Goal: Task Accomplishment & Management: Use online tool/utility

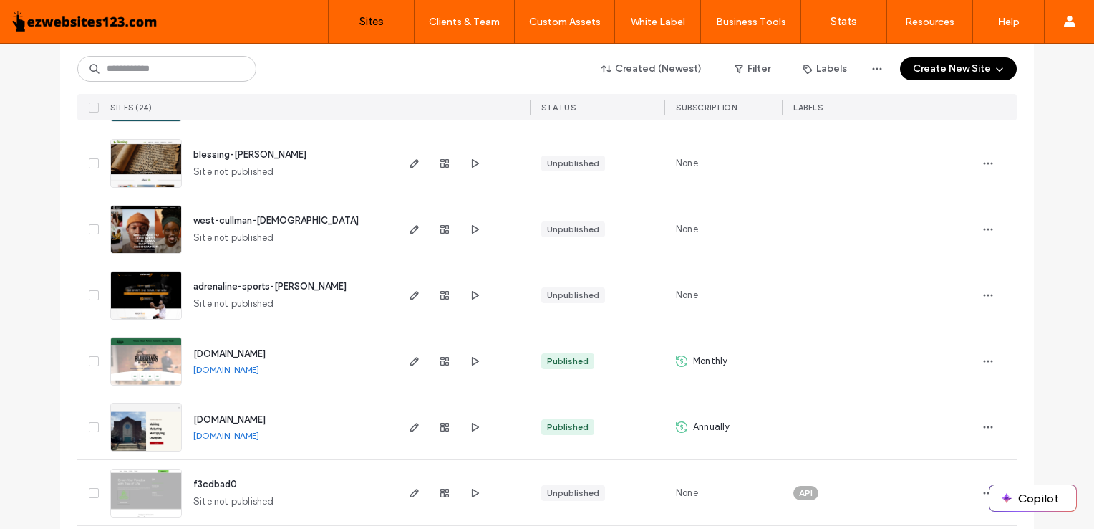
scroll to position [546, 0]
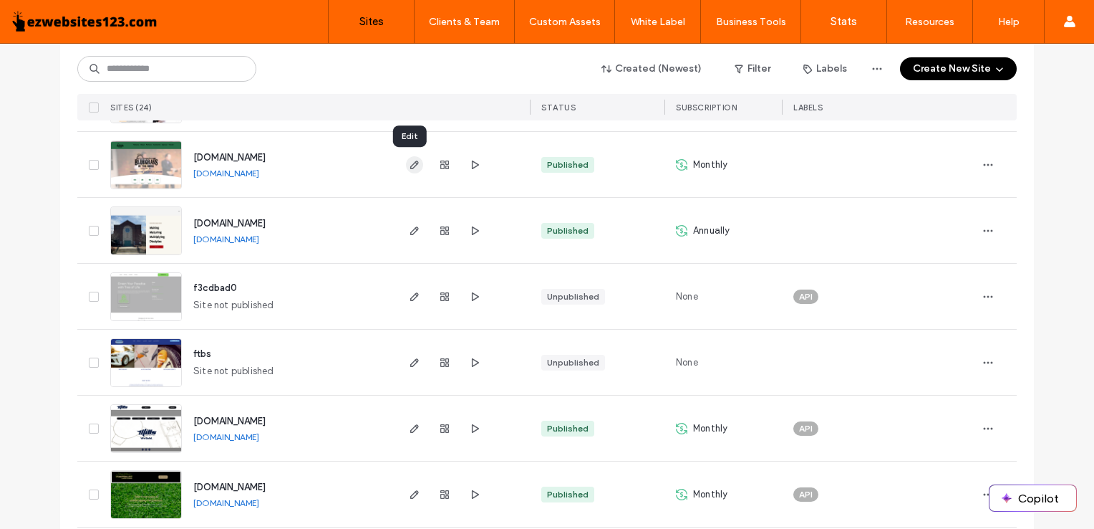
click at [410, 168] on use "button" at bounding box center [414, 164] width 9 height 9
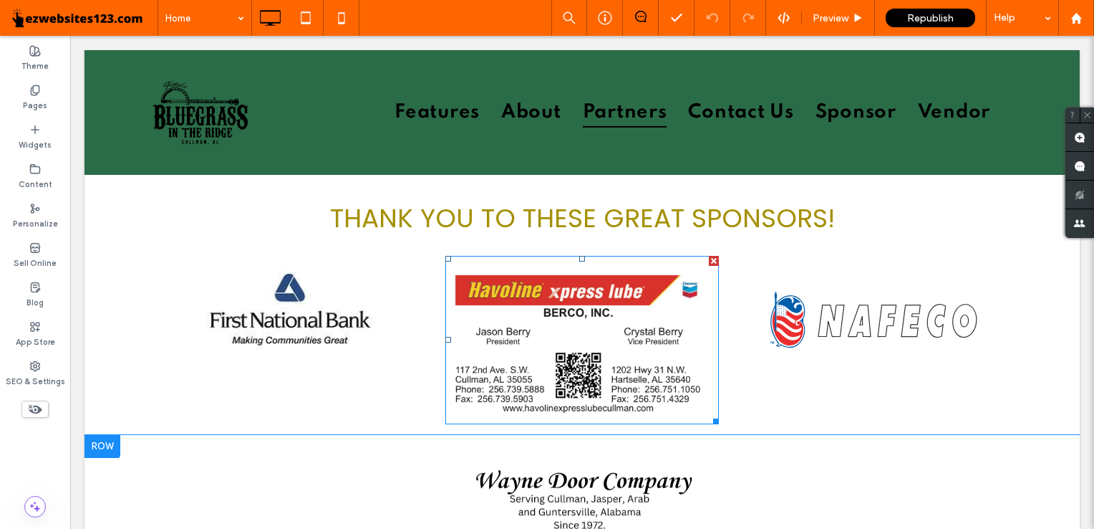
scroll to position [3160, 0]
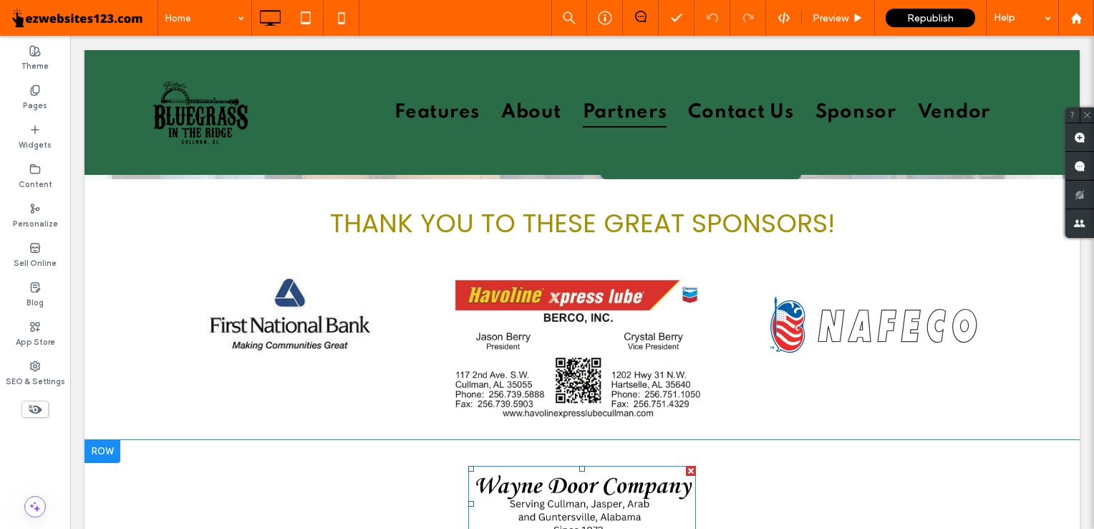
click at [624, 481] on img at bounding box center [582, 504] width 228 height 77
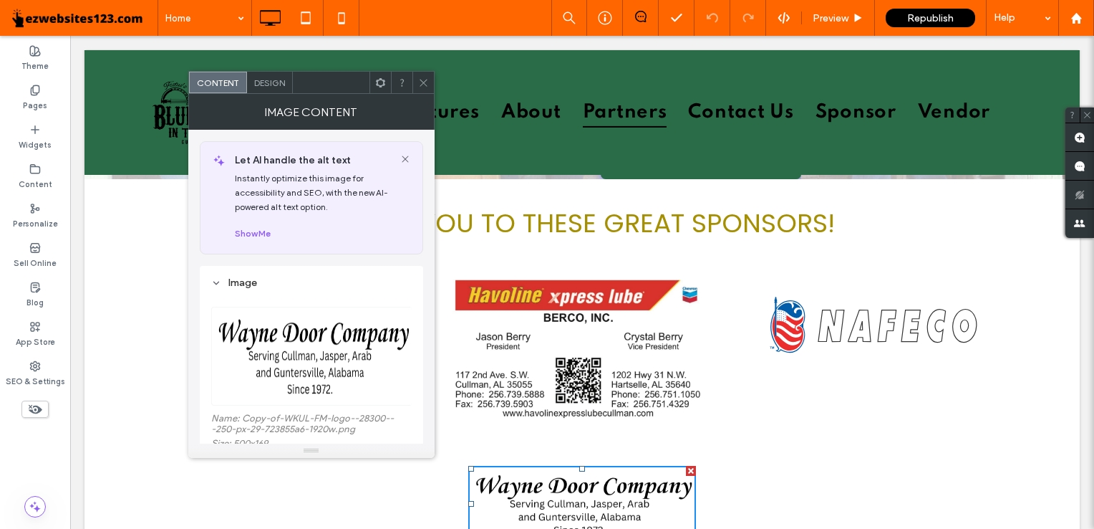
click at [278, 88] on div "Design" at bounding box center [270, 82] width 46 height 21
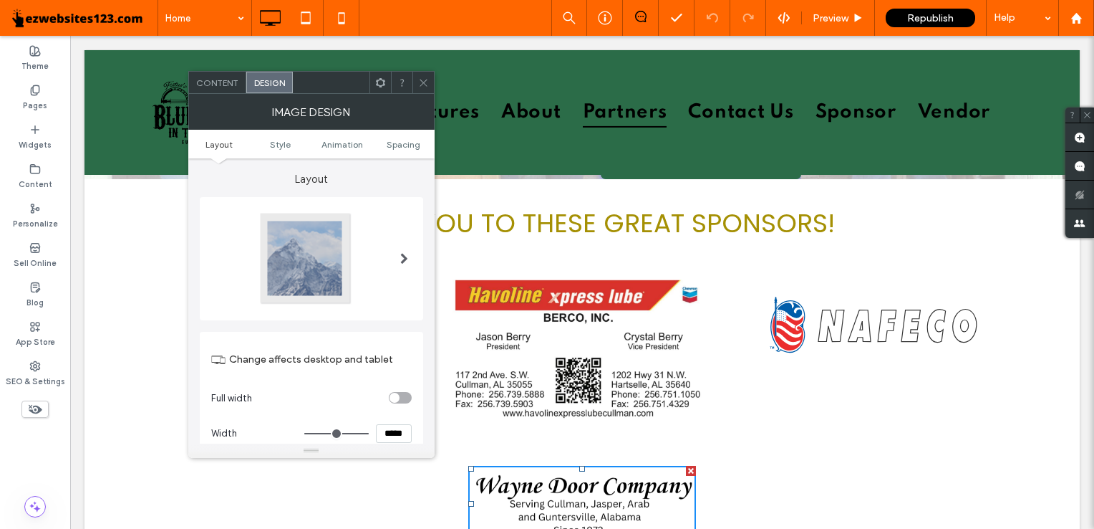
click at [373, 85] on div at bounding box center [380, 82] width 21 height 21
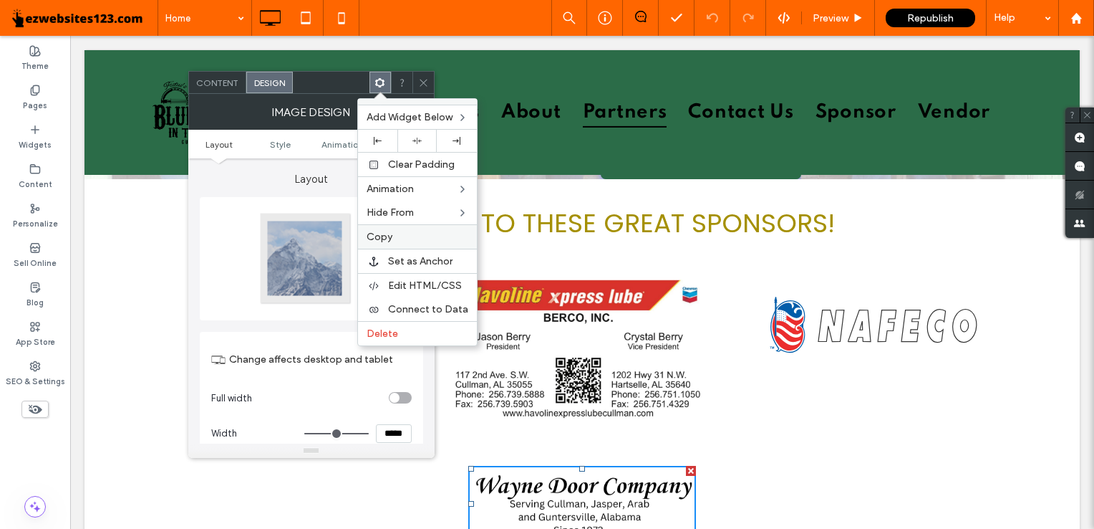
click at [405, 232] on label "Copy" at bounding box center [418, 237] width 102 height 12
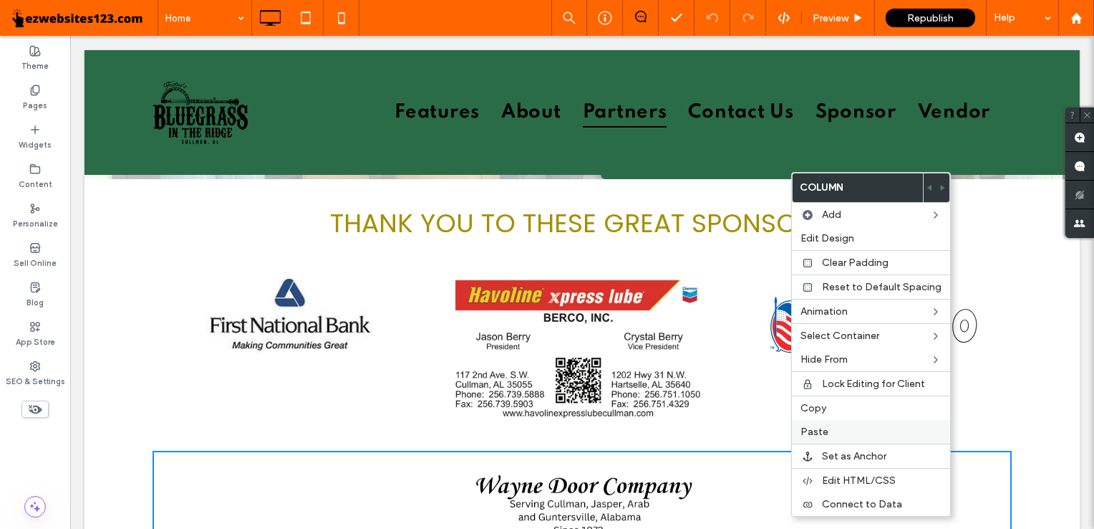
click at [814, 421] on div "Paste" at bounding box center [871, 432] width 158 height 24
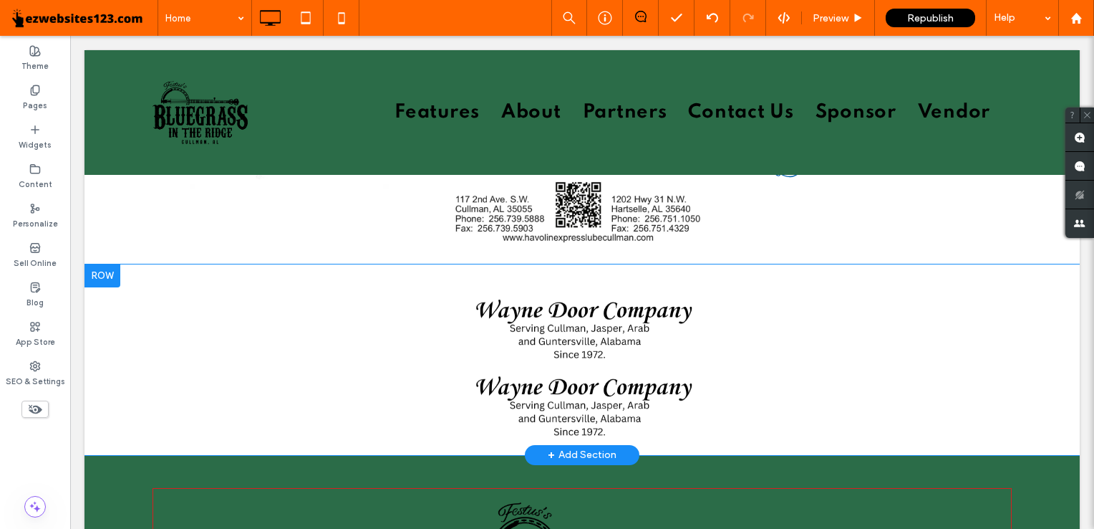
scroll to position [3330, 0]
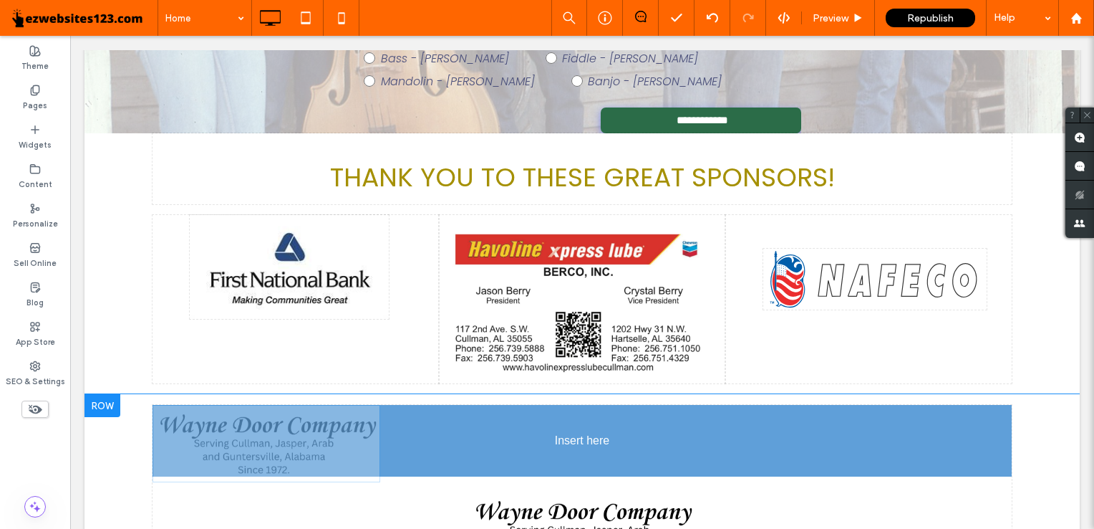
drag, startPoint x: 590, startPoint y: 398, endPoint x: 1044, endPoint y: 519, distance: 470.0
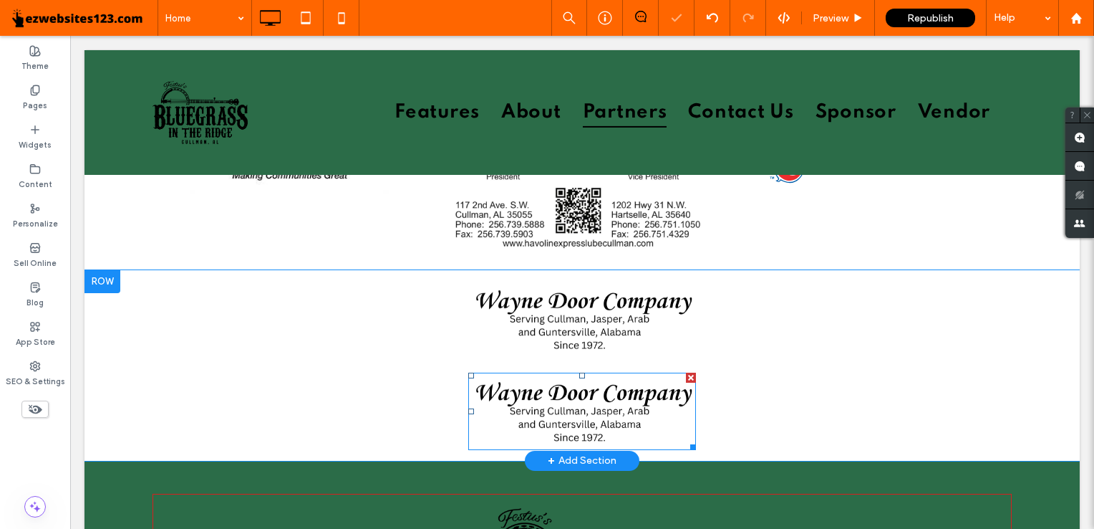
click at [605, 392] on img at bounding box center [582, 410] width 228 height 77
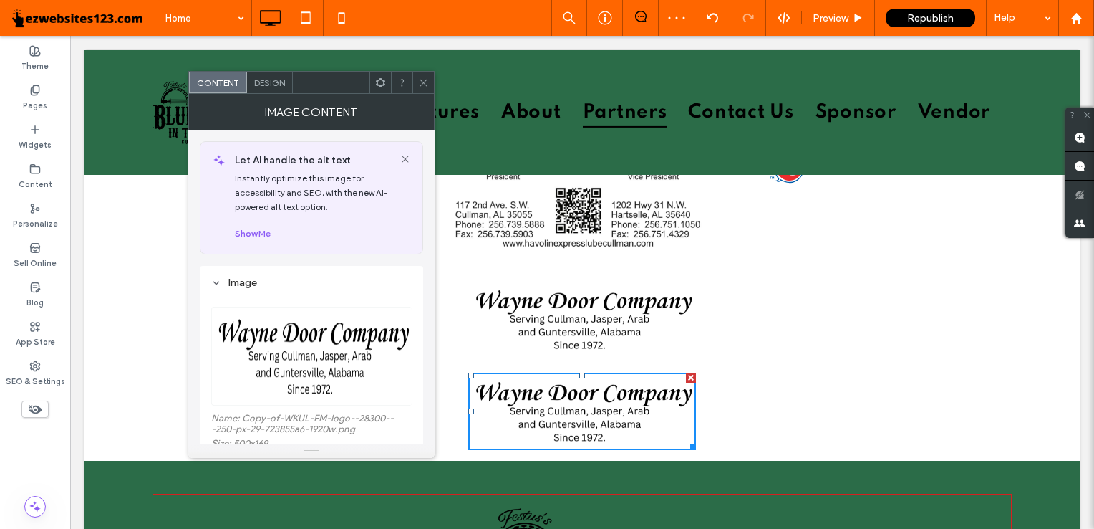
click at [688, 373] on div at bounding box center [691, 377] width 10 height 10
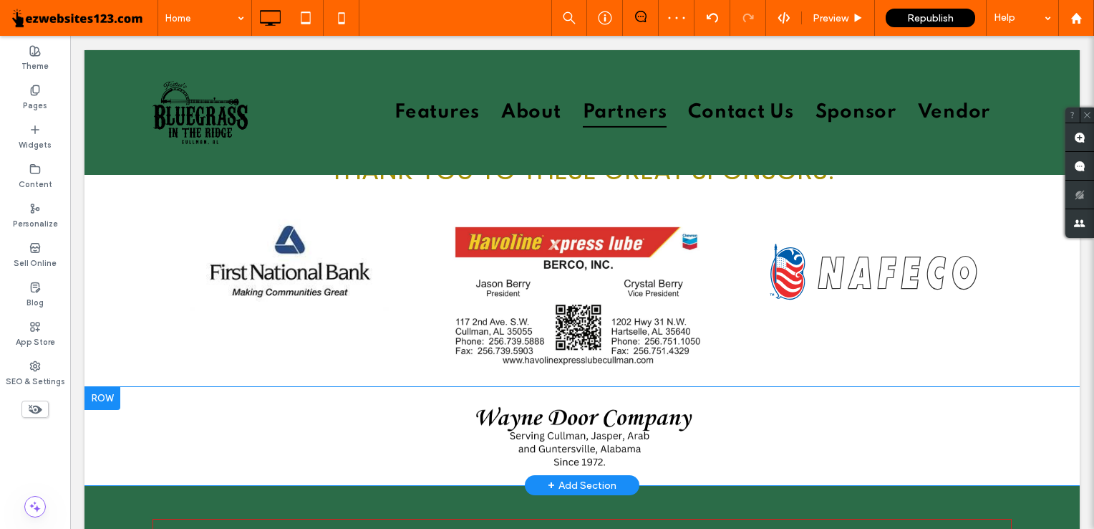
scroll to position [3209, 0]
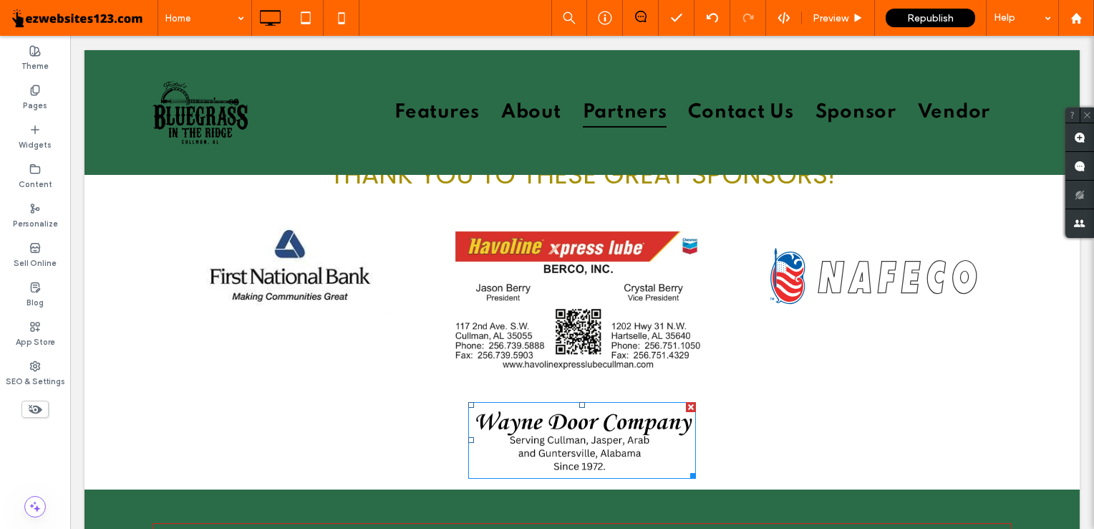
click at [567, 426] on img at bounding box center [582, 440] width 228 height 77
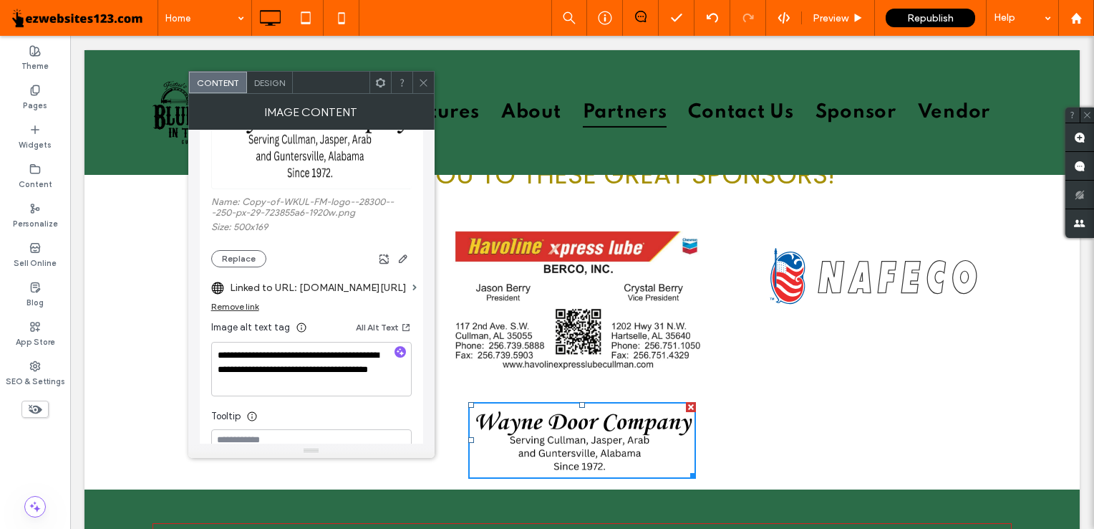
scroll to position [217, 0]
click at [403, 351] on icon "button" at bounding box center [400, 351] width 10 height 10
type textarea "**********"
click at [341, 294] on label "Linked to URL: www.fnbforyou.com/" at bounding box center [318, 287] width 177 height 27
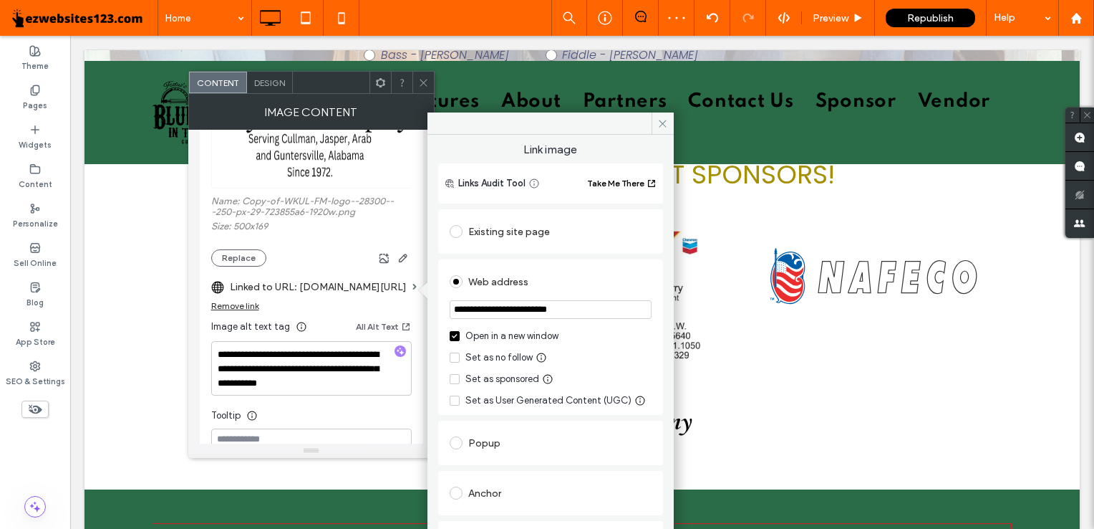
click at [422, 95] on div "Image Content" at bounding box center [311, 112] width 246 height 36
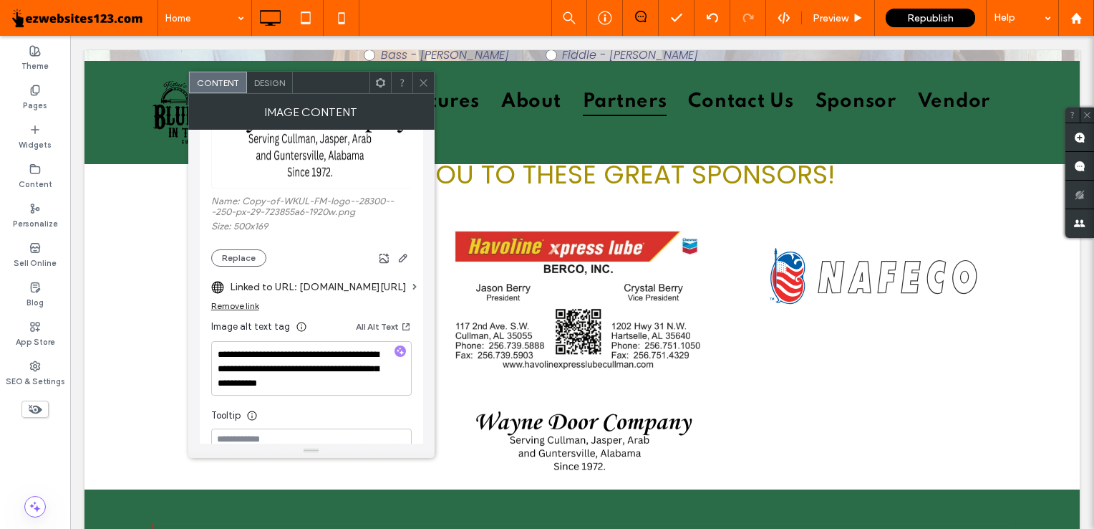
click at [423, 94] on div "Image Content" at bounding box center [311, 112] width 246 height 36
click at [425, 87] on icon at bounding box center [423, 82] width 11 height 11
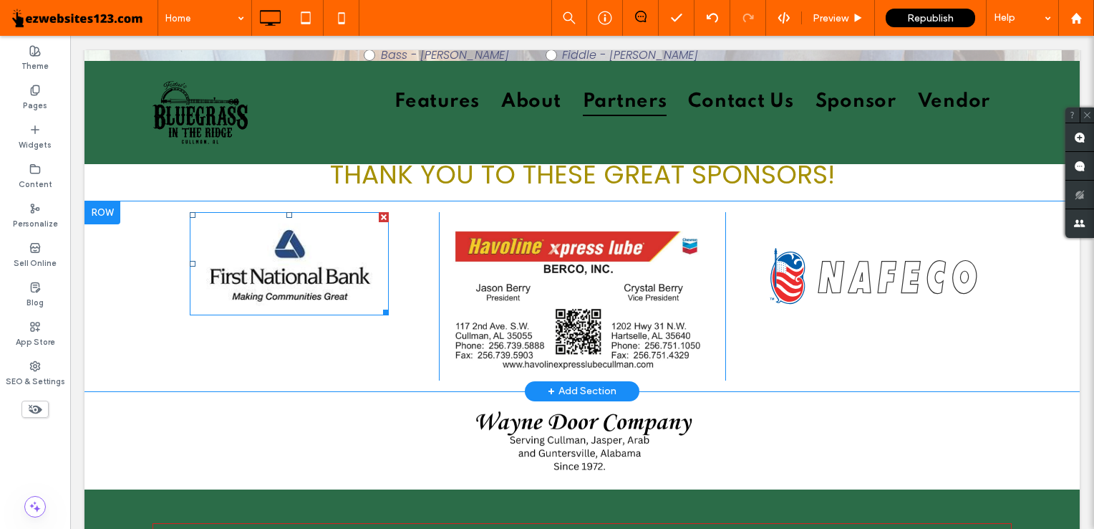
click at [322, 231] on img at bounding box center [289, 264] width 199 height 104
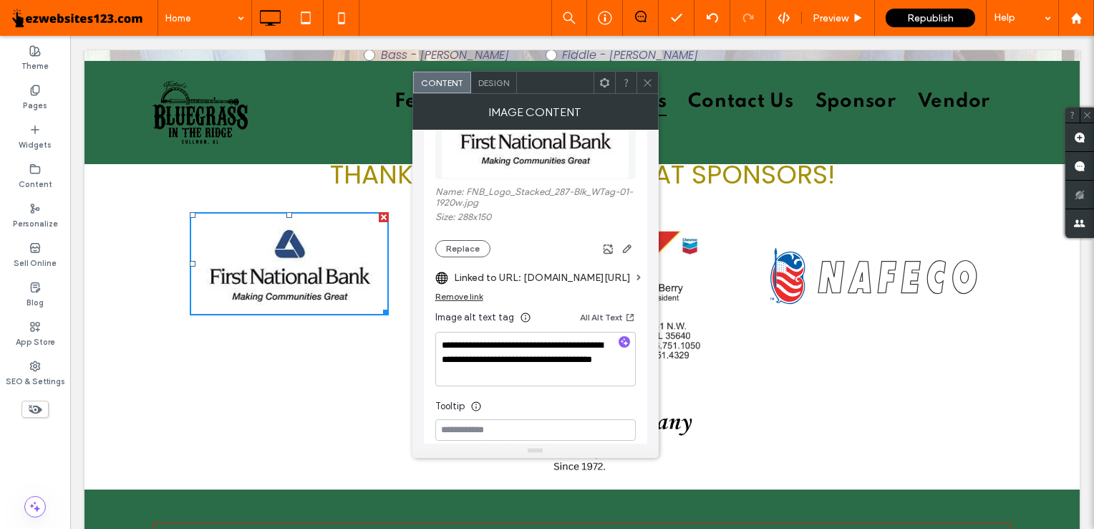
scroll to position [228, 0]
click at [646, 87] on span at bounding box center [647, 82] width 11 height 21
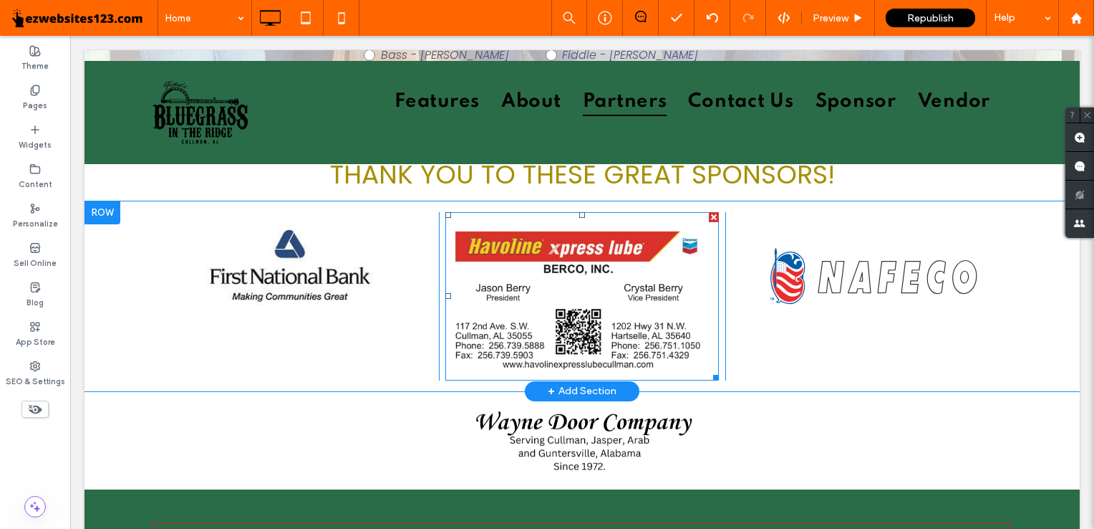
click at [584, 228] on img at bounding box center [583, 296] width 274 height 168
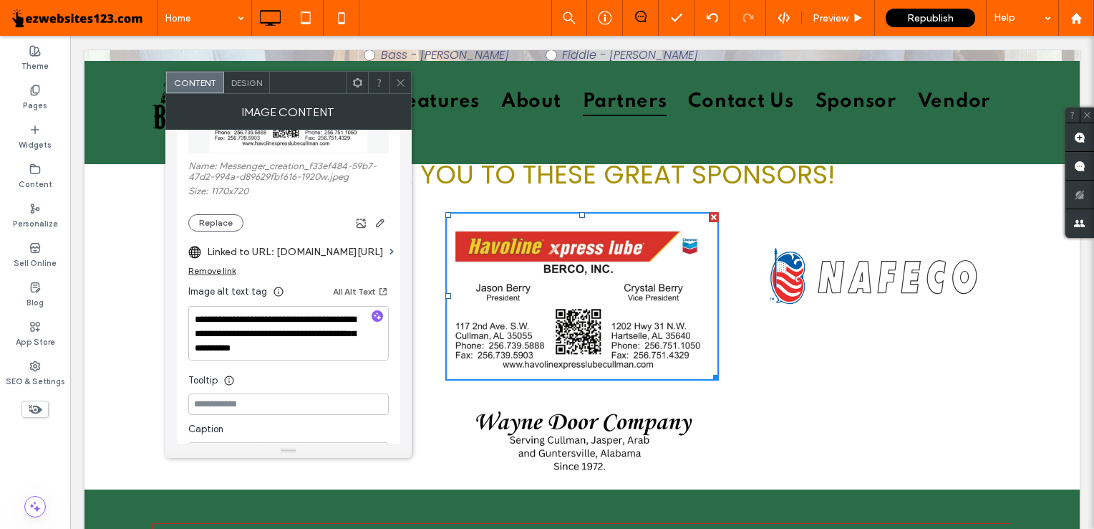
scroll to position [255, 0]
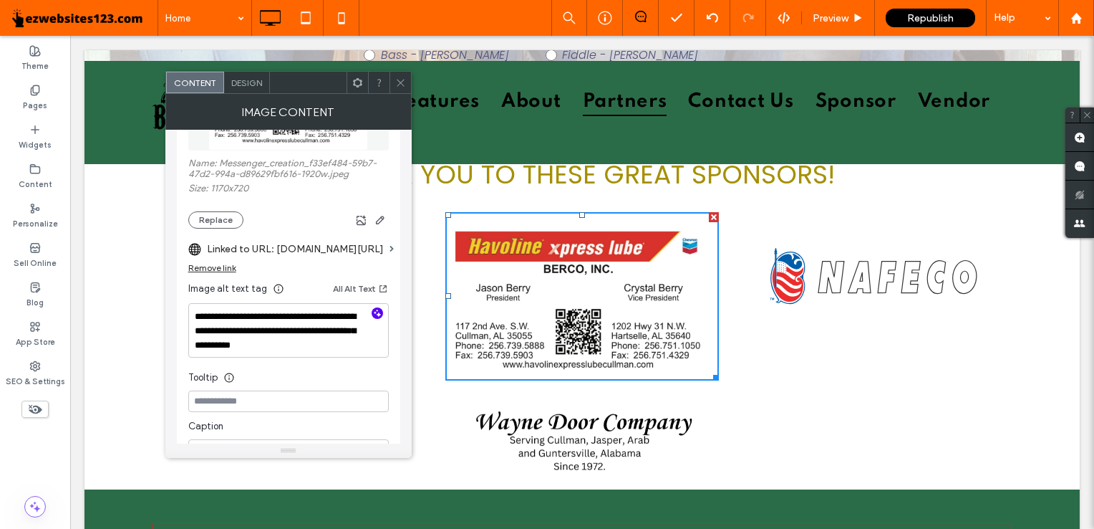
click at [379, 314] on icon "button" at bounding box center [377, 313] width 10 height 10
type textarea "**********"
click at [812, 277] on img at bounding box center [875, 276] width 223 height 61
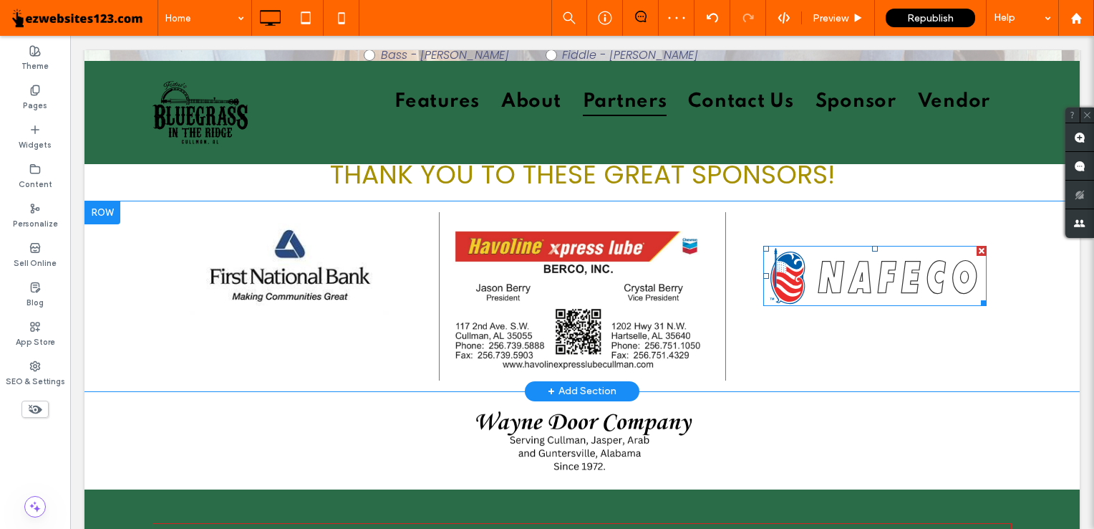
click at [812, 277] on img at bounding box center [875, 276] width 223 height 61
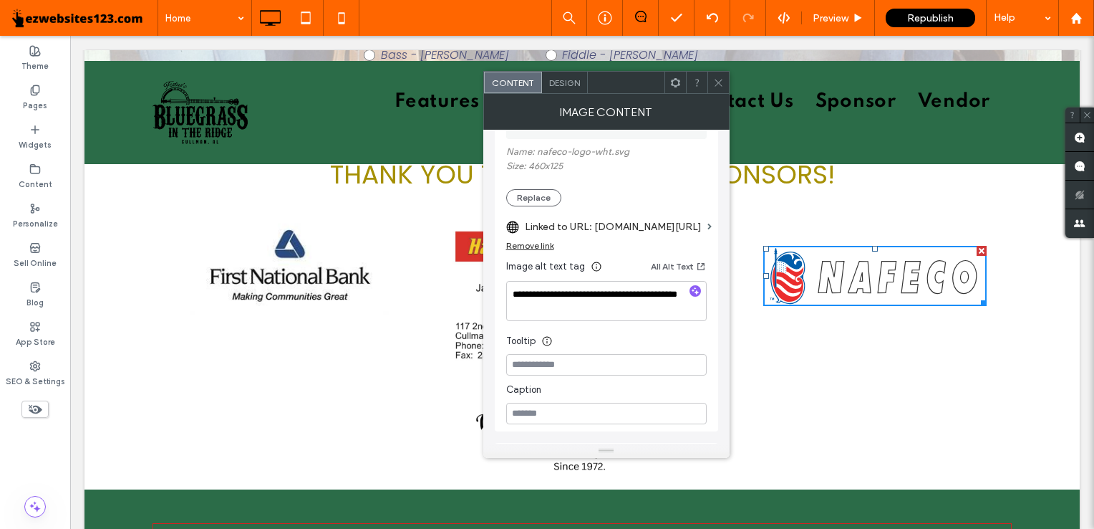
scroll to position [264, 0]
click at [721, 85] on use at bounding box center [718, 82] width 7 height 7
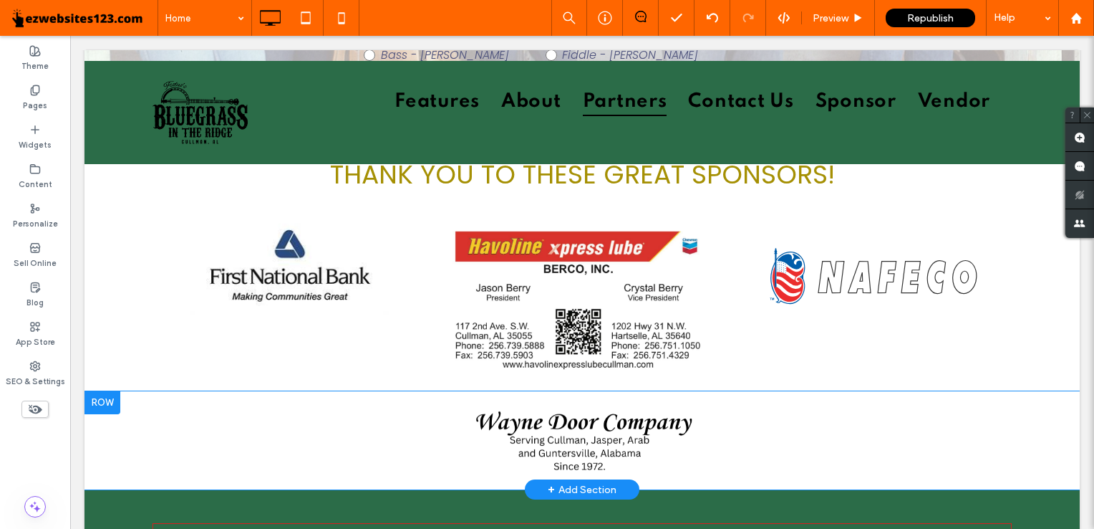
click at [549, 439] on img at bounding box center [582, 440] width 228 height 77
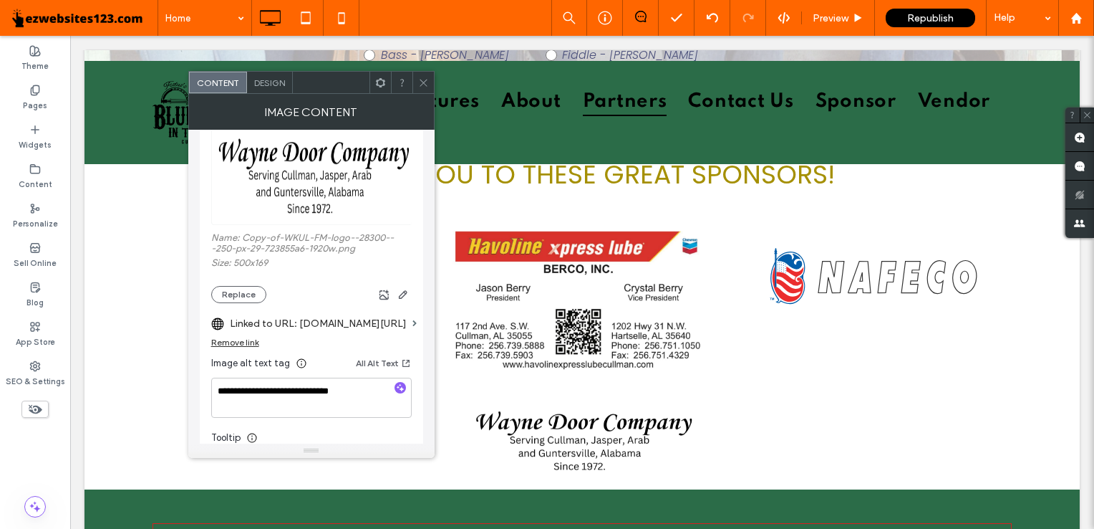
scroll to position [181, 0]
click at [400, 390] on icon "button" at bounding box center [400, 387] width 10 height 10
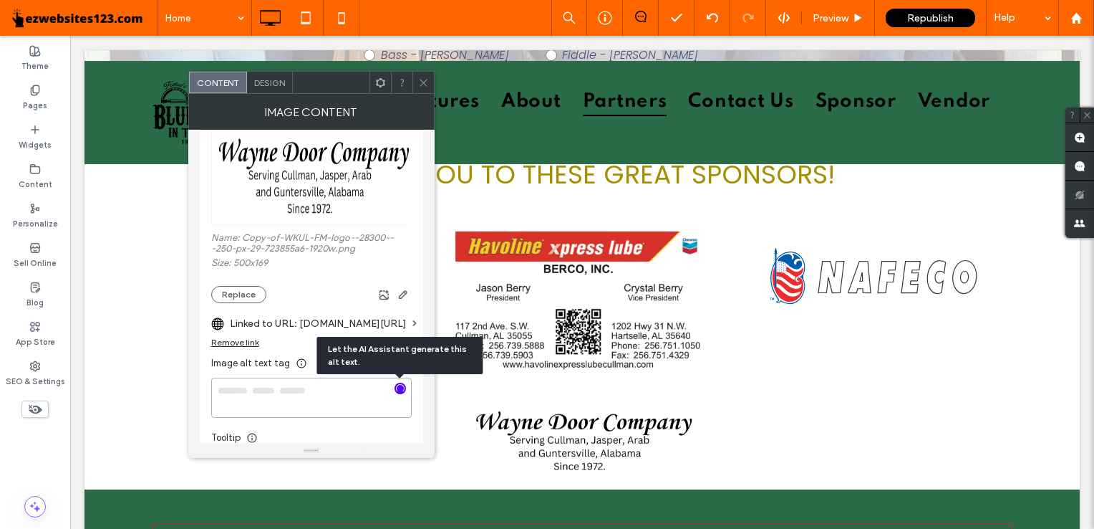
type textarea "**********"
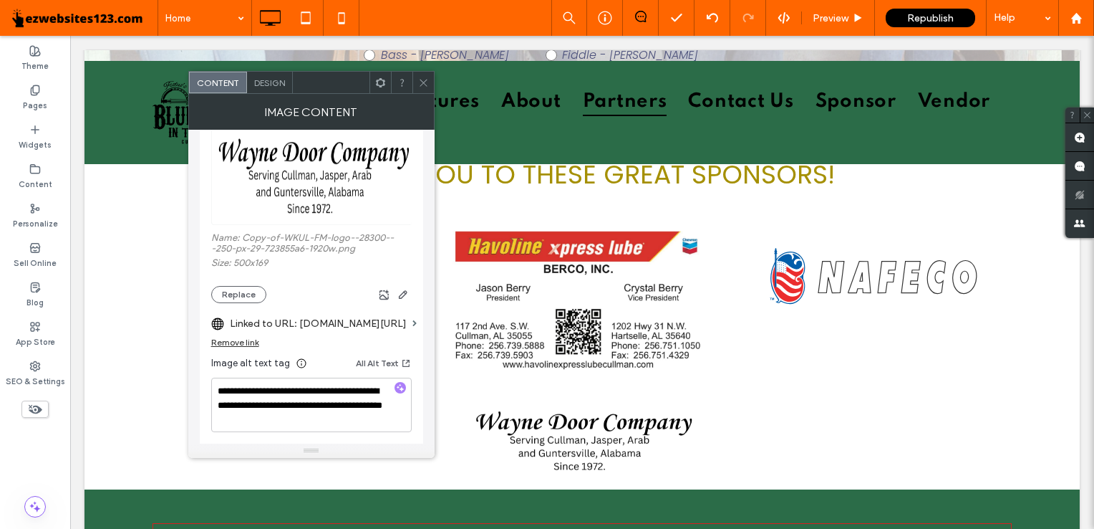
click at [424, 79] on icon at bounding box center [423, 82] width 11 height 11
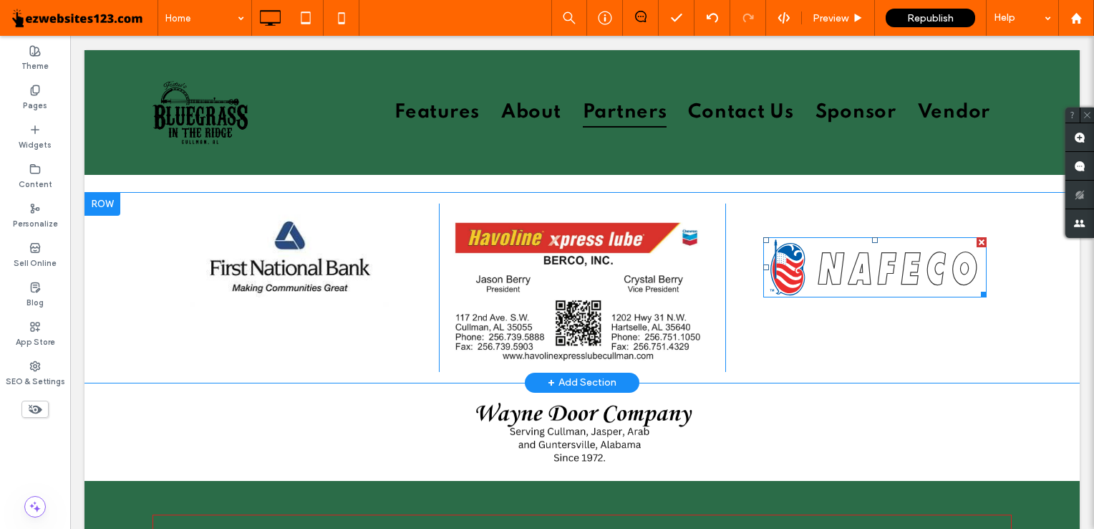
scroll to position [3218, 0]
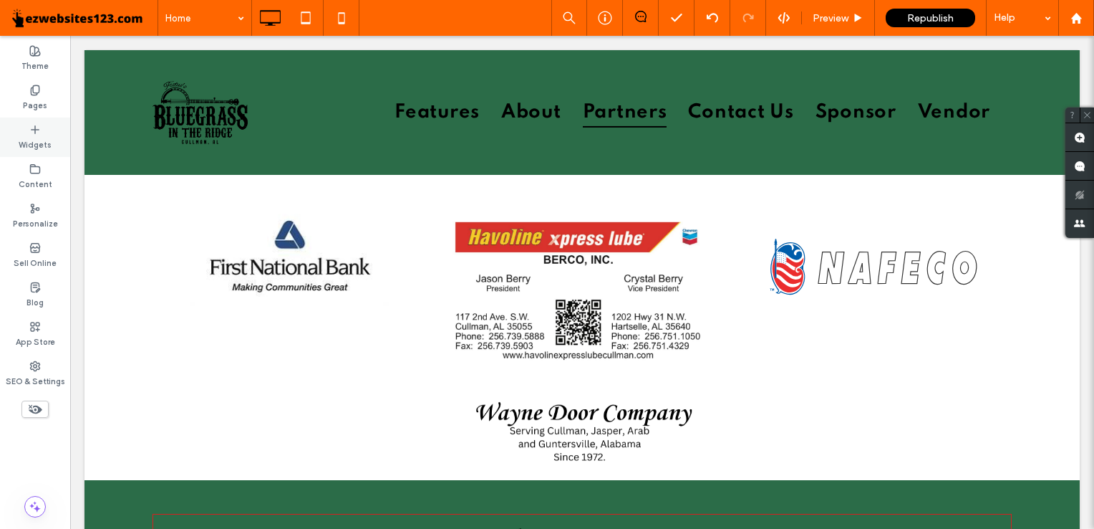
click at [54, 135] on div "Widgets" at bounding box center [35, 136] width 70 height 39
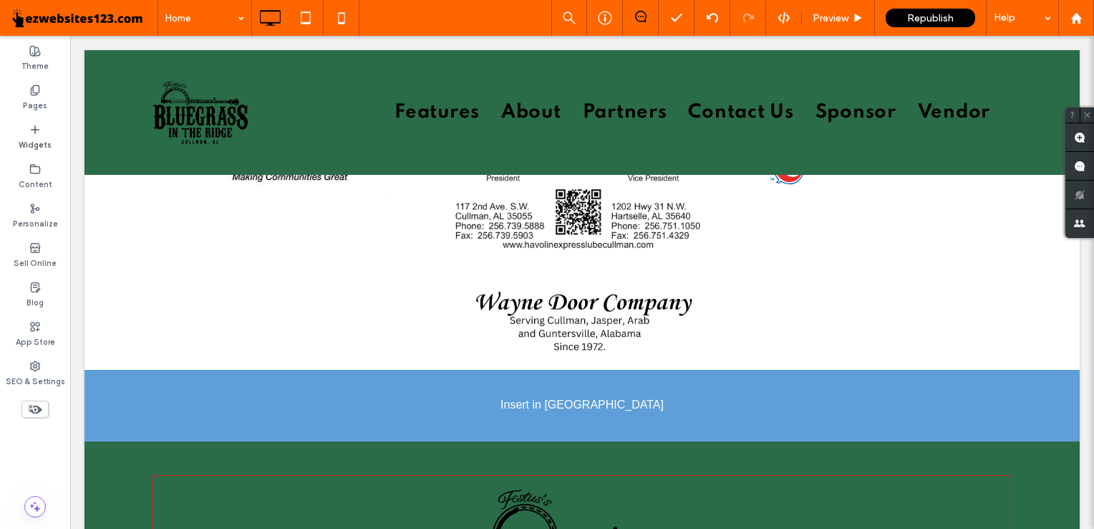
scroll to position [3352, 0]
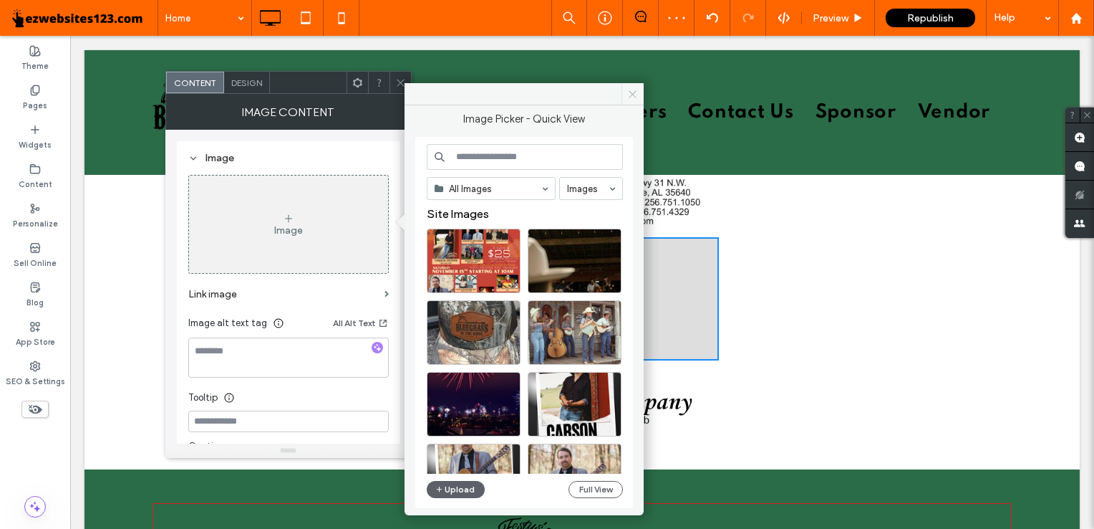
click at [632, 93] on use at bounding box center [632, 93] width 7 height 7
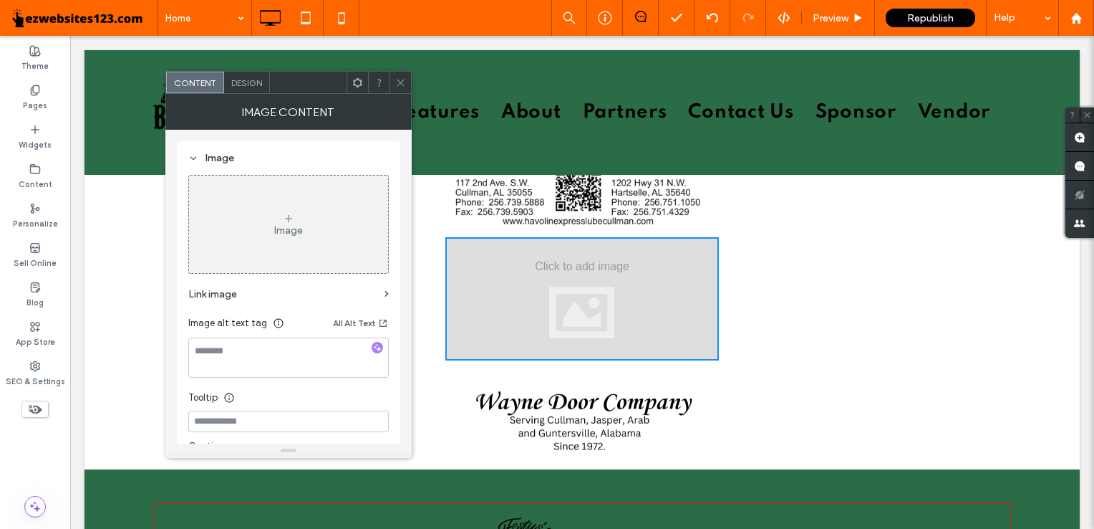
click at [403, 85] on use at bounding box center [400, 82] width 7 height 7
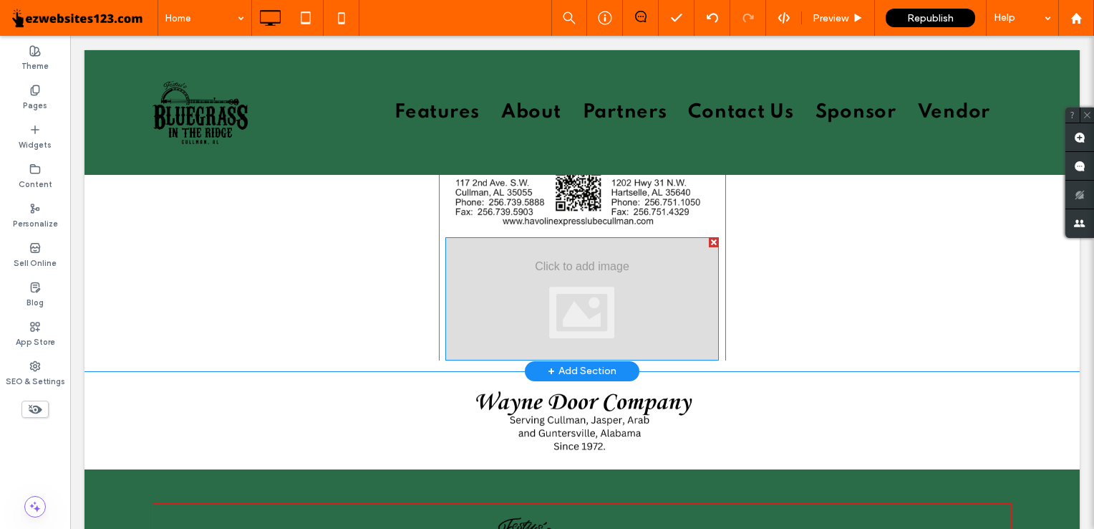
click at [595, 306] on div at bounding box center [583, 298] width 274 height 123
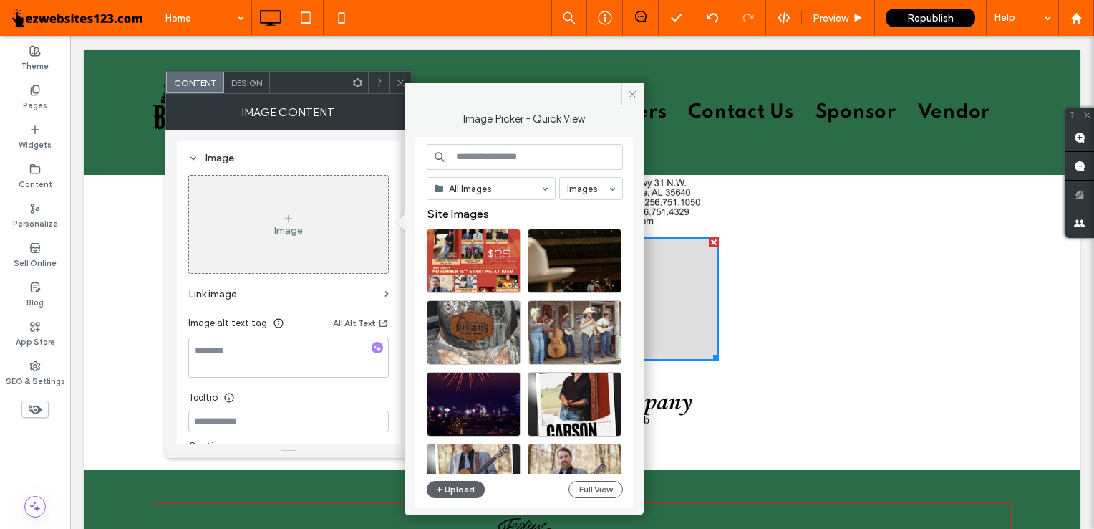
click at [709, 240] on div at bounding box center [714, 242] width 10 height 10
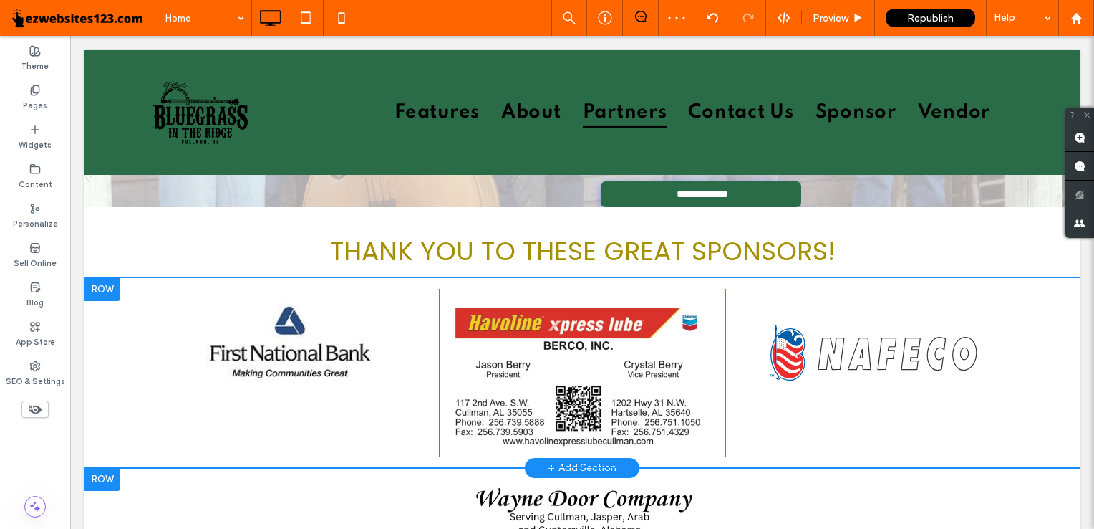
scroll to position [3132, 0]
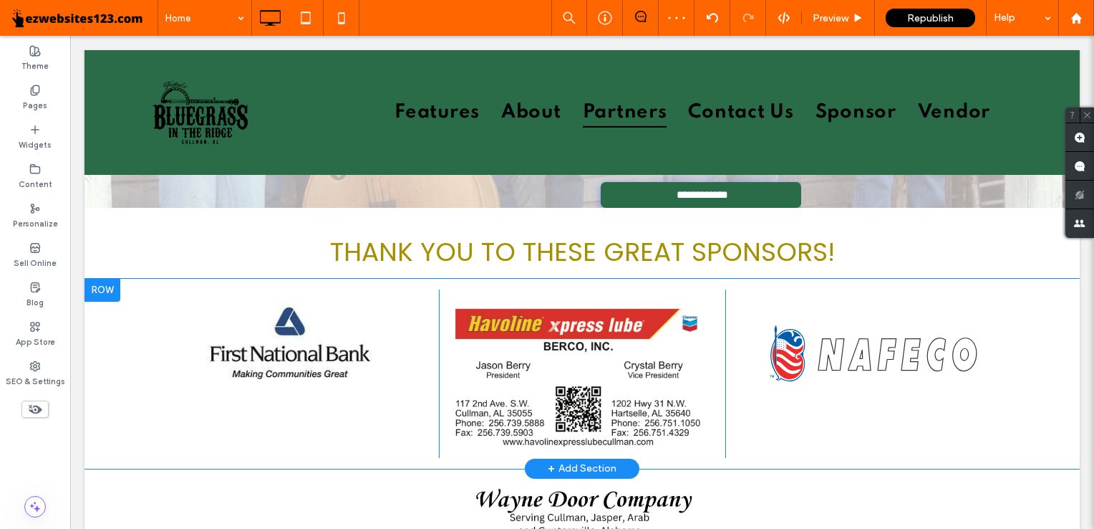
click at [90, 294] on div at bounding box center [103, 290] width 36 height 23
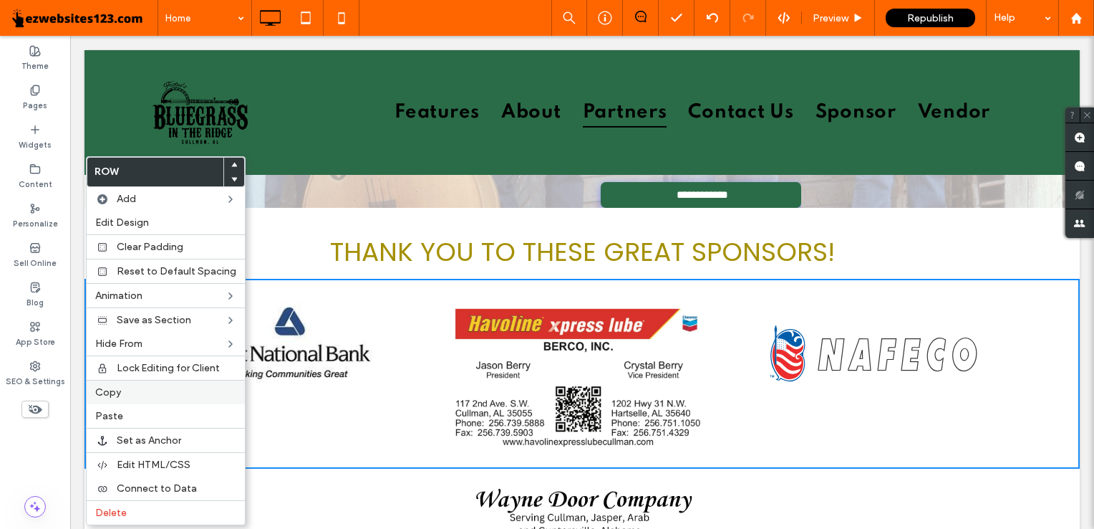
click at [129, 388] on label "Copy" at bounding box center [165, 392] width 141 height 12
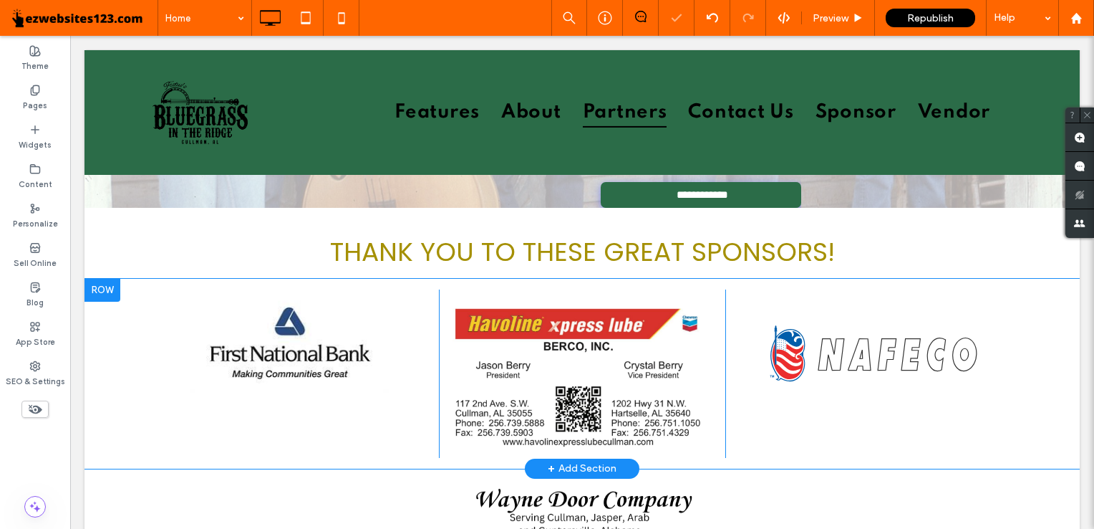
click at [106, 287] on div at bounding box center [103, 290] width 36 height 23
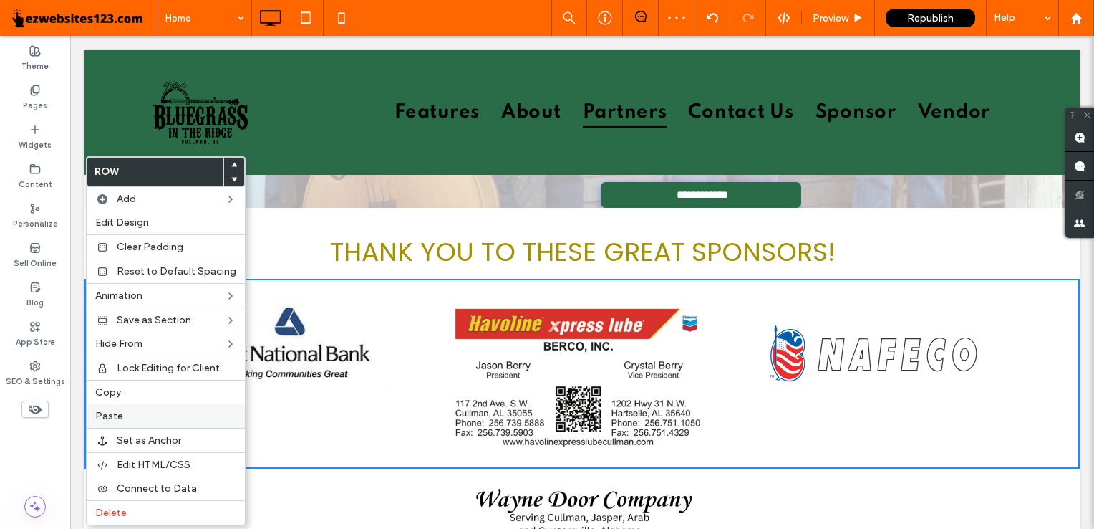
click at [122, 410] on label "Paste" at bounding box center [165, 416] width 141 height 12
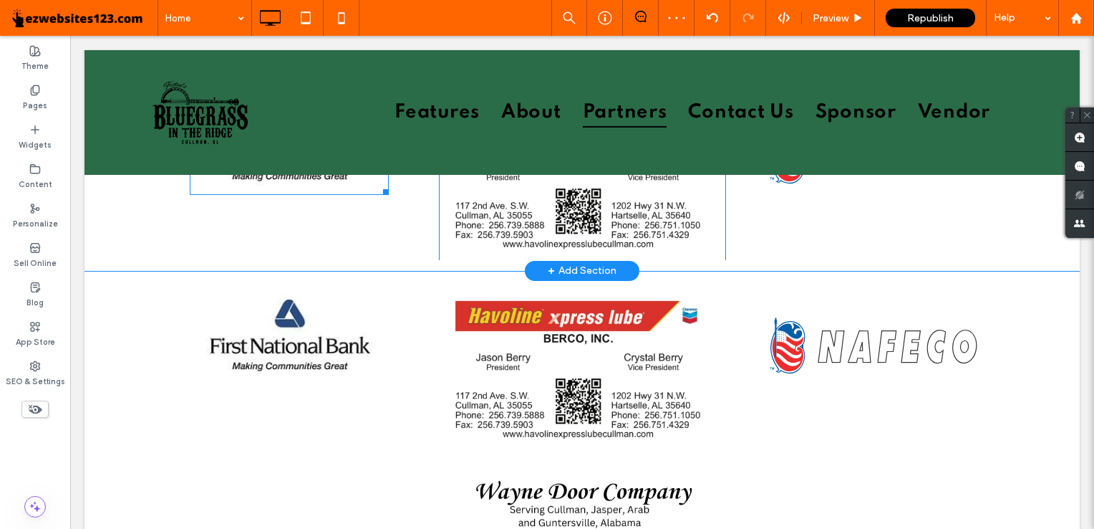
scroll to position [3332, 0]
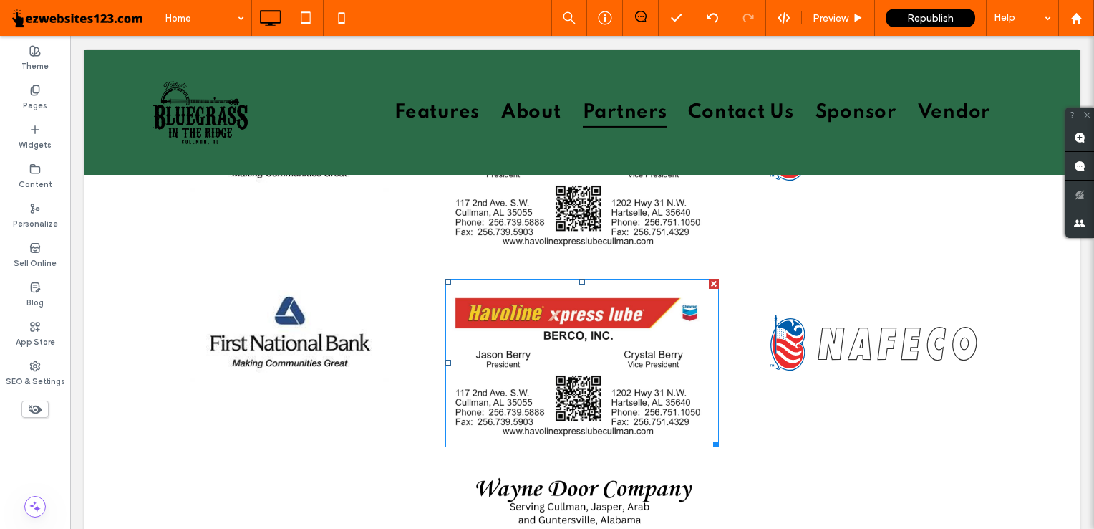
click at [582, 384] on img at bounding box center [583, 363] width 274 height 168
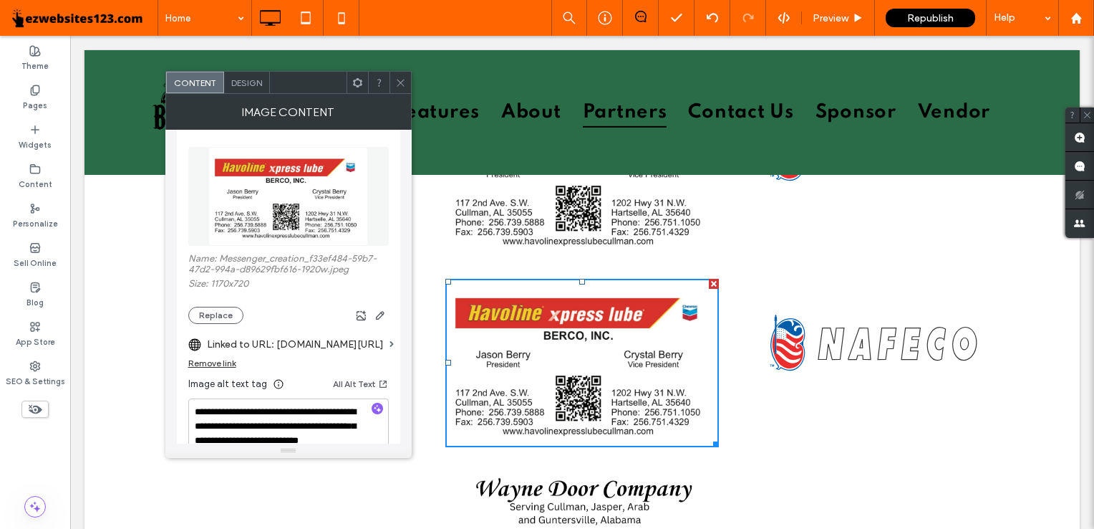
scroll to position [160, 0]
click at [224, 360] on div "Remove link" at bounding box center [212, 362] width 48 height 11
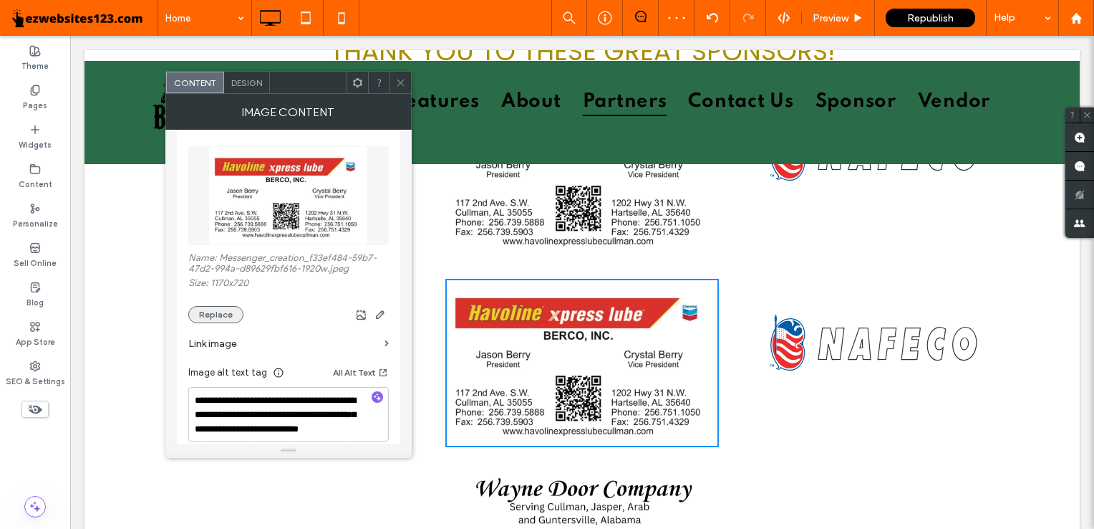
click at [218, 319] on button "Replace" at bounding box center [215, 314] width 55 height 17
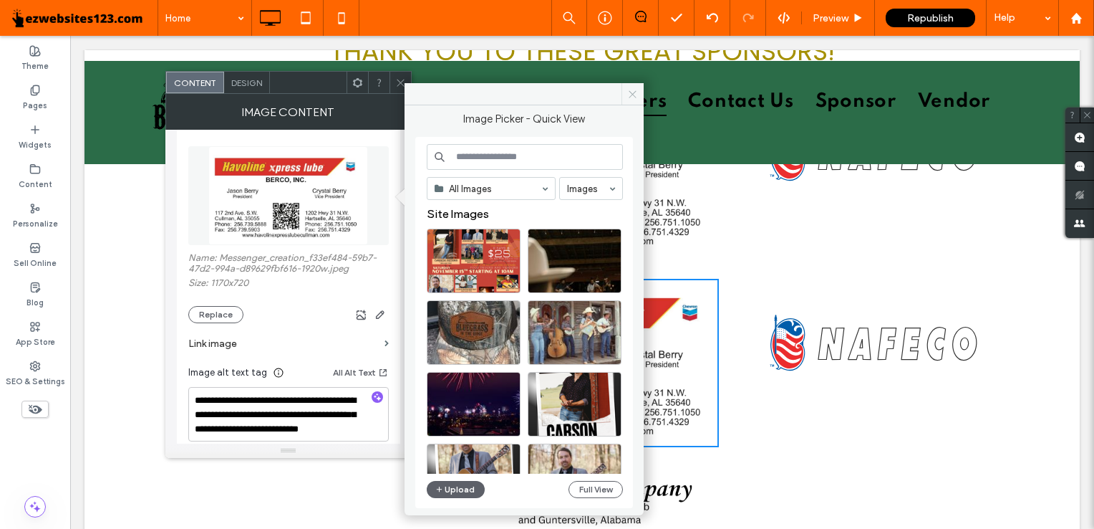
click at [633, 86] on span at bounding box center [633, 93] width 22 height 21
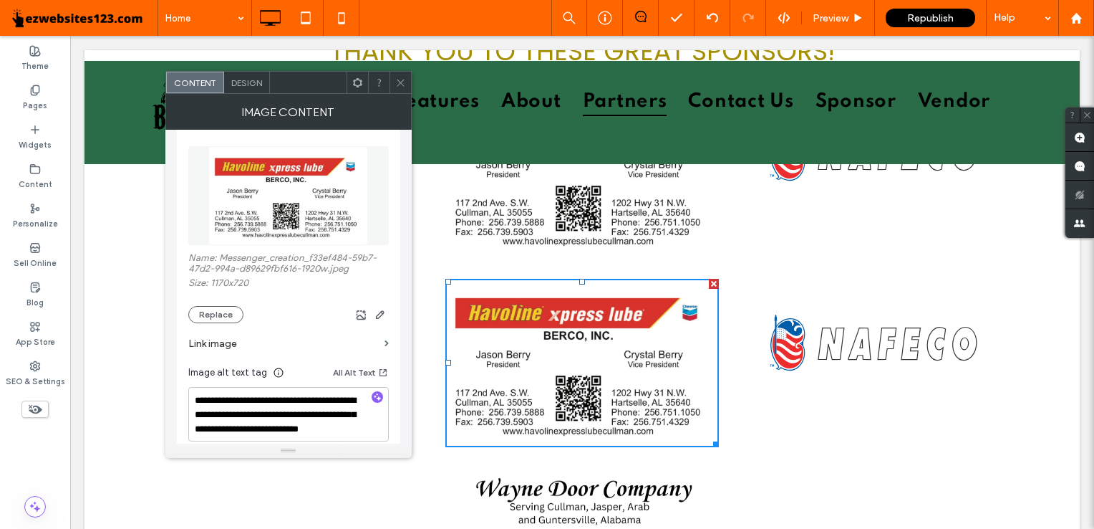
click at [521, 351] on img at bounding box center [583, 363] width 274 height 168
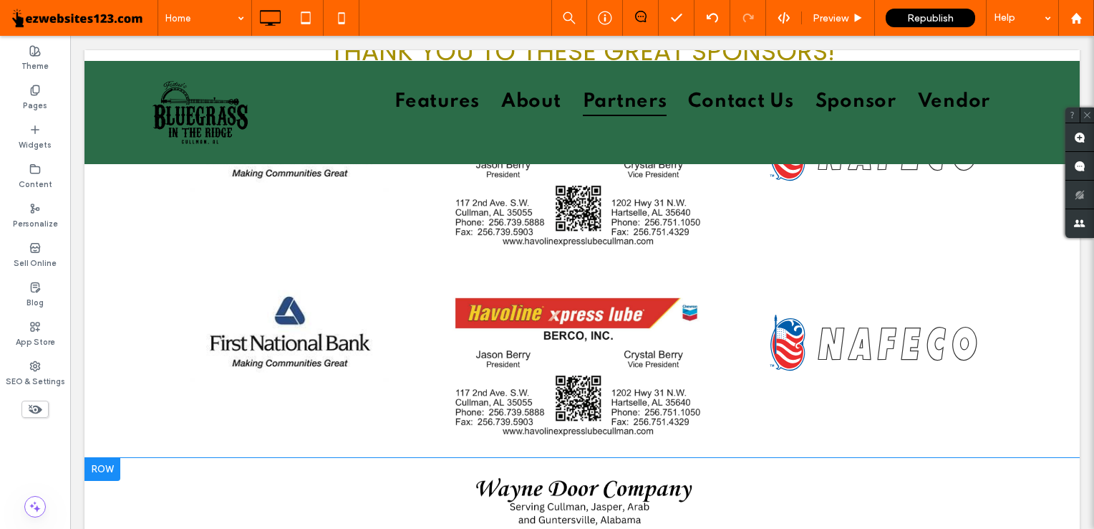
click at [542, 476] on img at bounding box center [582, 506] width 228 height 77
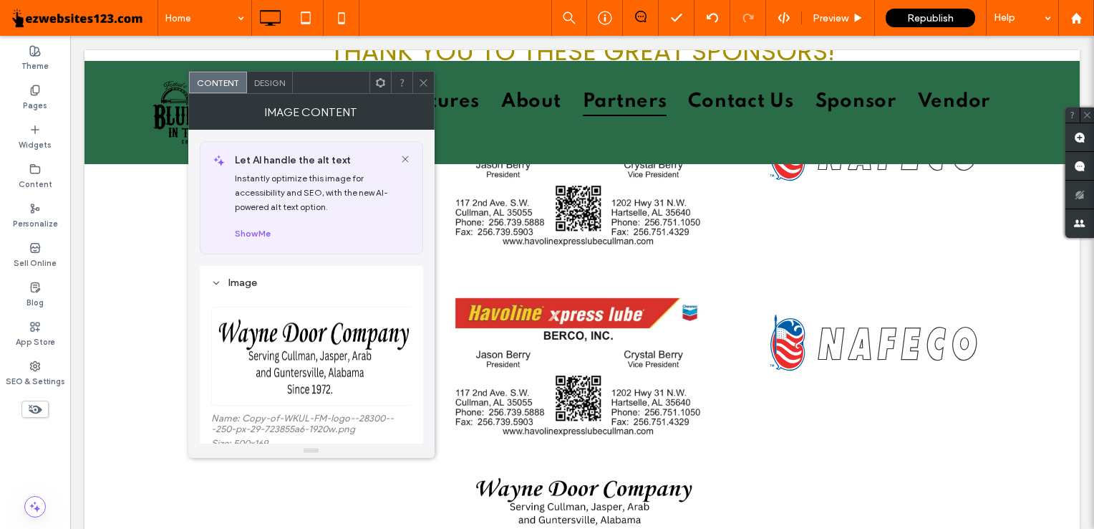
click at [527, 315] on img at bounding box center [583, 363] width 274 height 168
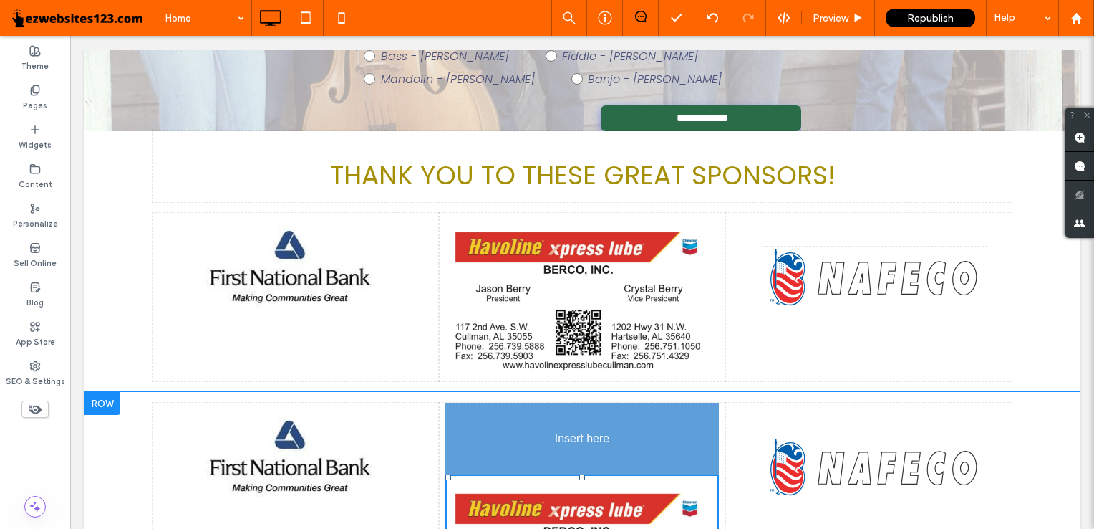
drag, startPoint x: 564, startPoint y: 501, endPoint x: 600, endPoint y: 488, distance: 38.5
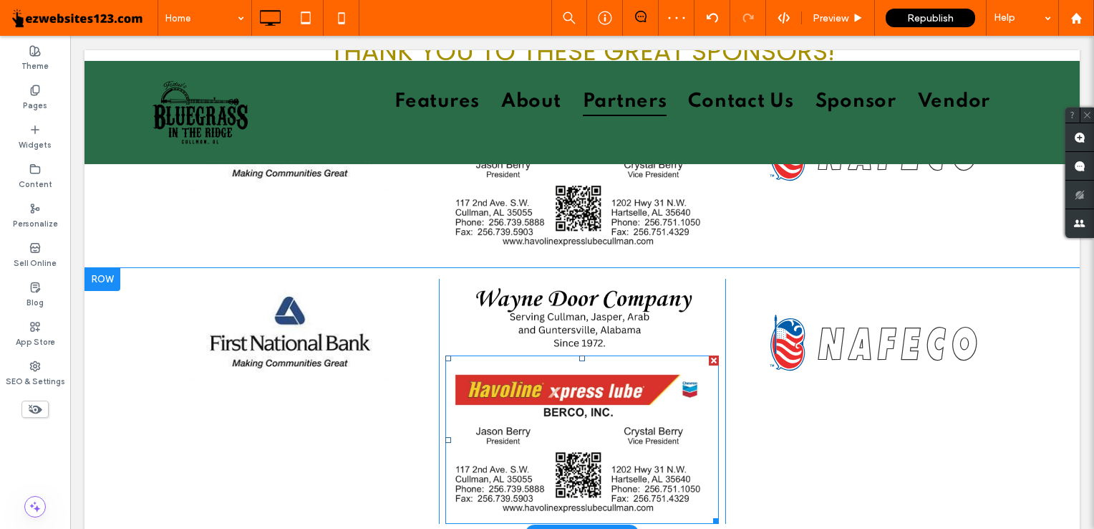
click at [709, 358] on div at bounding box center [714, 360] width 10 height 10
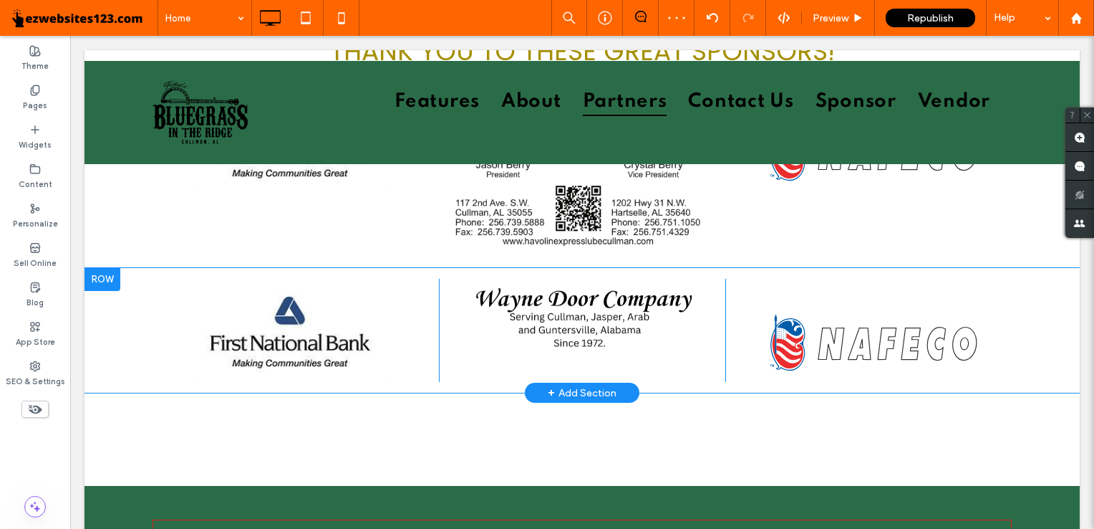
click at [610, 328] on img at bounding box center [582, 317] width 228 height 77
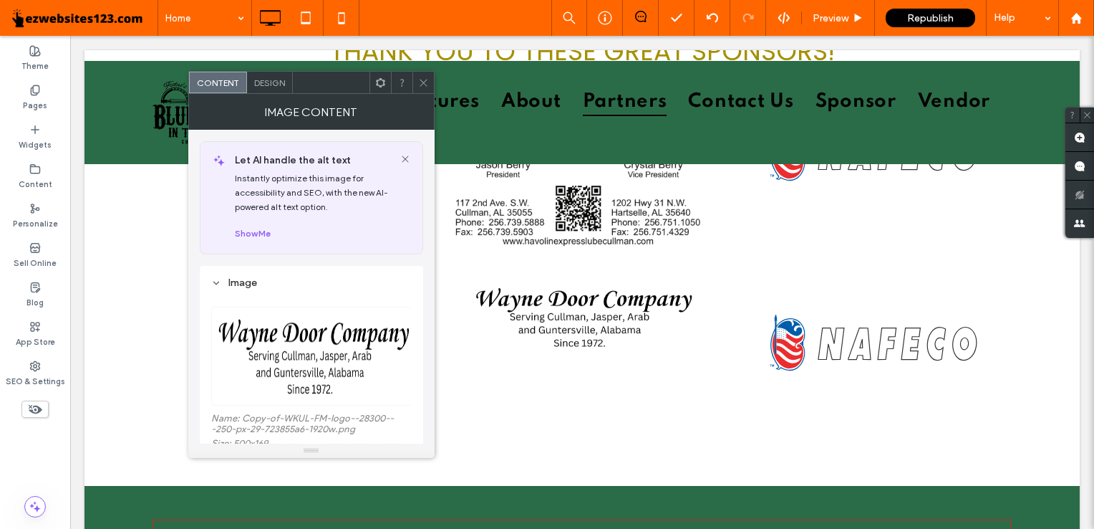
scroll to position [158, 0]
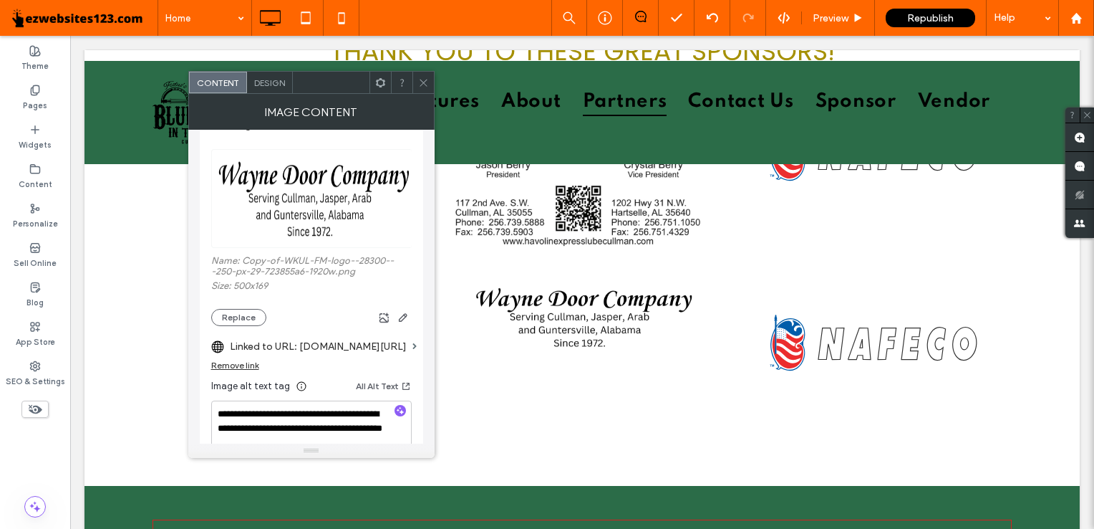
click at [426, 86] on icon at bounding box center [423, 82] width 11 height 11
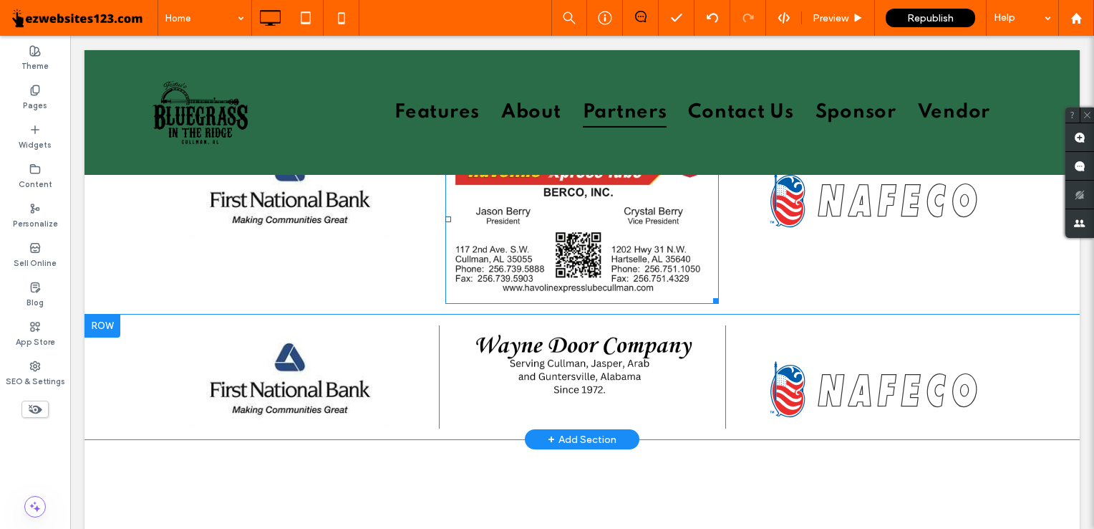
scroll to position [3284, 0]
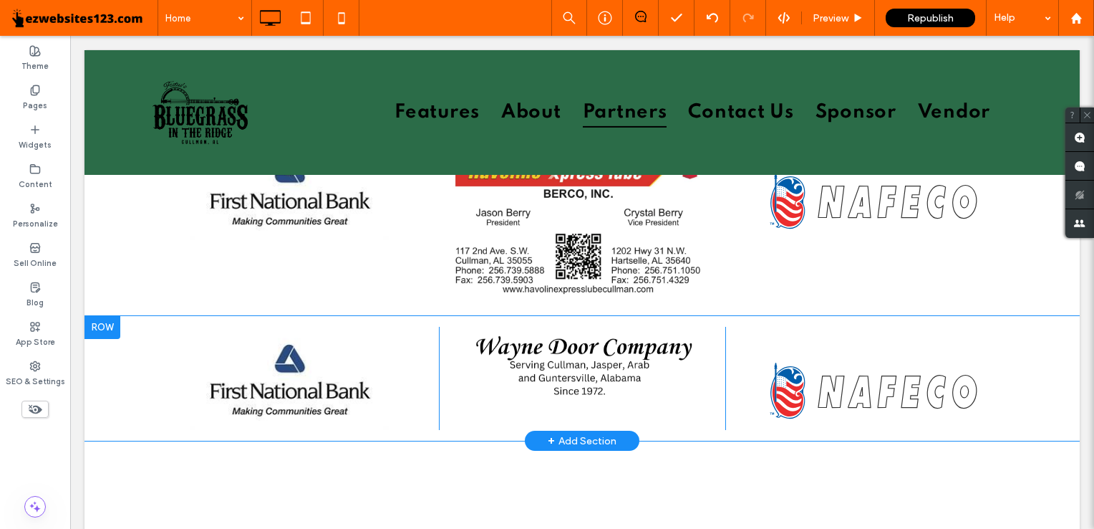
click at [576, 337] on img at bounding box center [582, 365] width 228 height 77
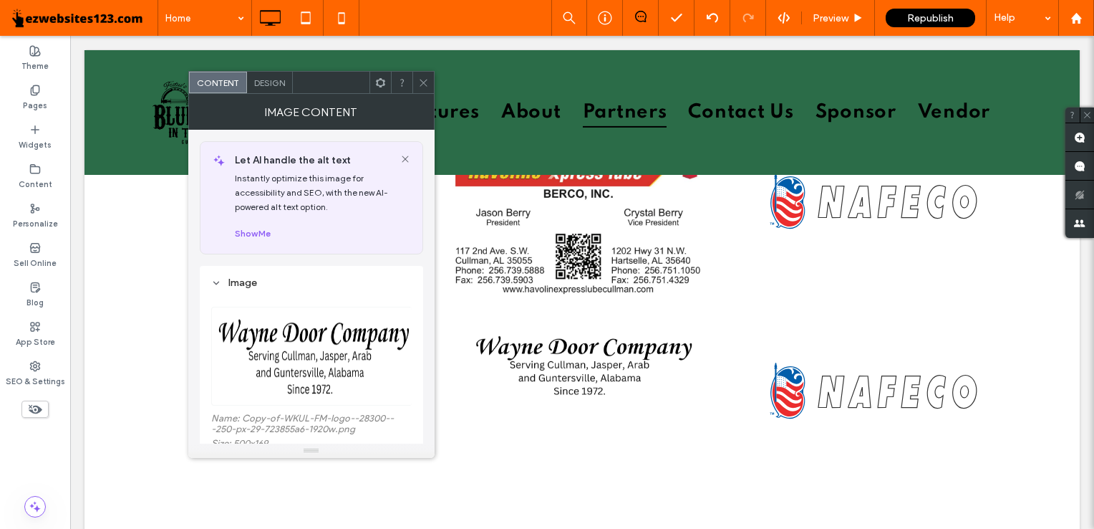
click at [574, 353] on img at bounding box center [582, 365] width 228 height 77
click at [418, 83] on icon at bounding box center [423, 82] width 11 height 11
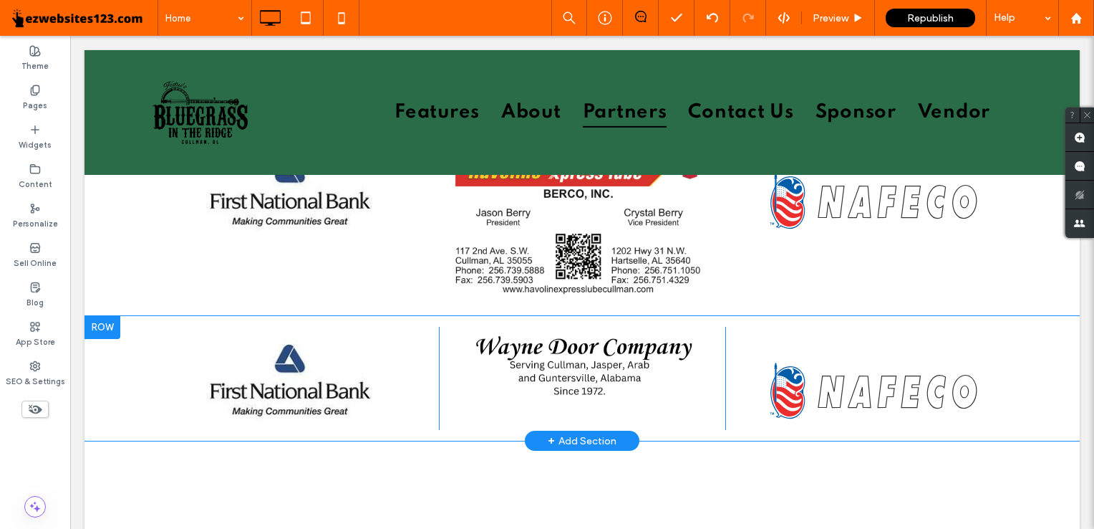
click at [542, 350] on img at bounding box center [582, 365] width 228 height 77
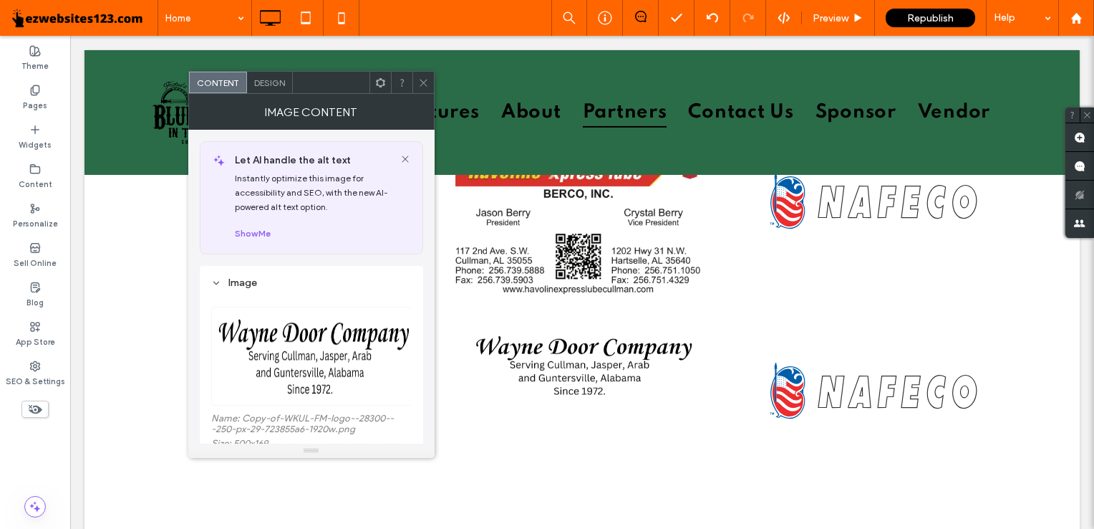
click at [424, 82] on use at bounding box center [423, 82] width 7 height 7
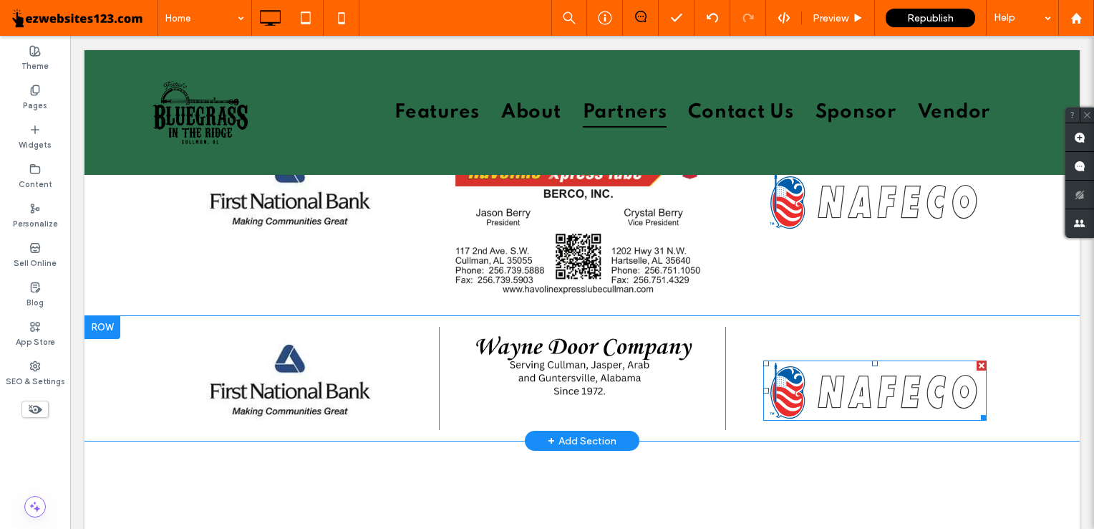
click at [903, 360] on img at bounding box center [875, 390] width 223 height 61
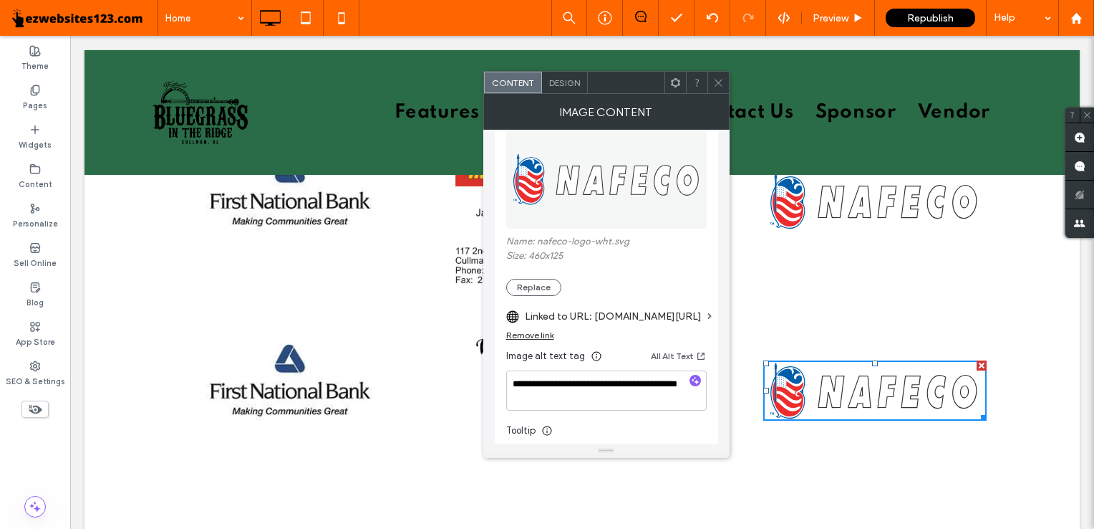
scroll to position [183, 0]
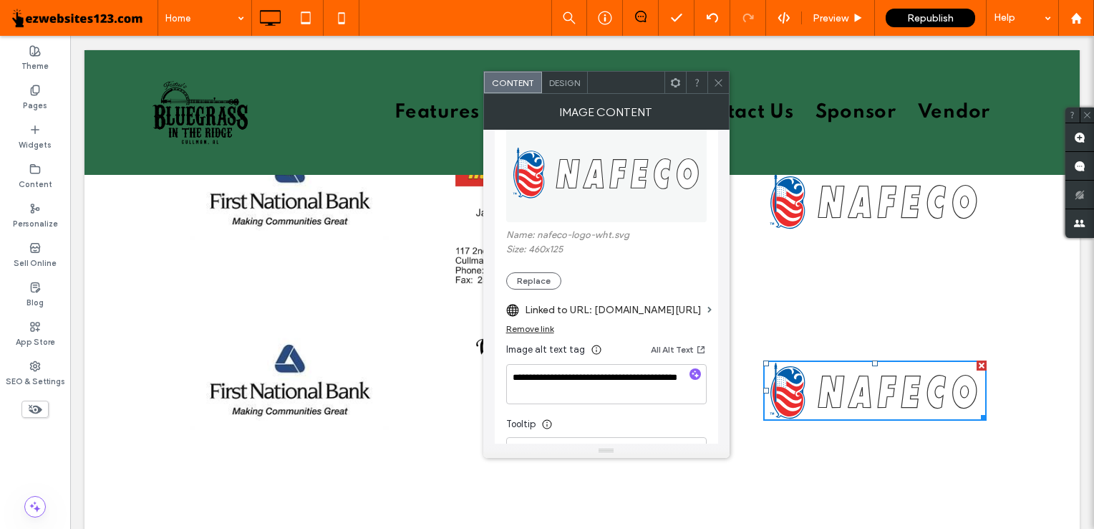
click at [504, 288] on div "**********" at bounding box center [606, 298] width 223 height 432
click at [528, 277] on button "Replace" at bounding box center [533, 280] width 55 height 17
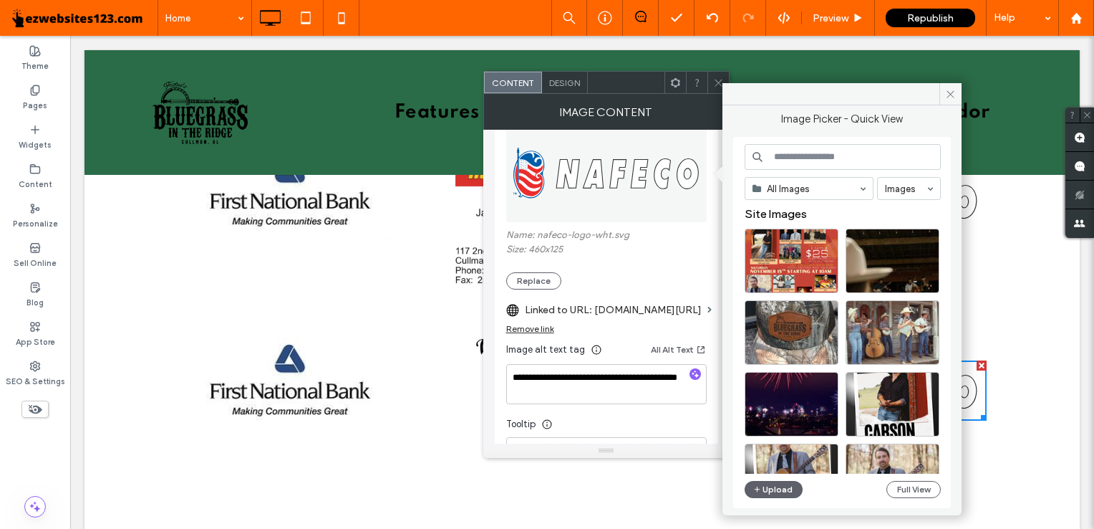
scroll to position [79, 0]
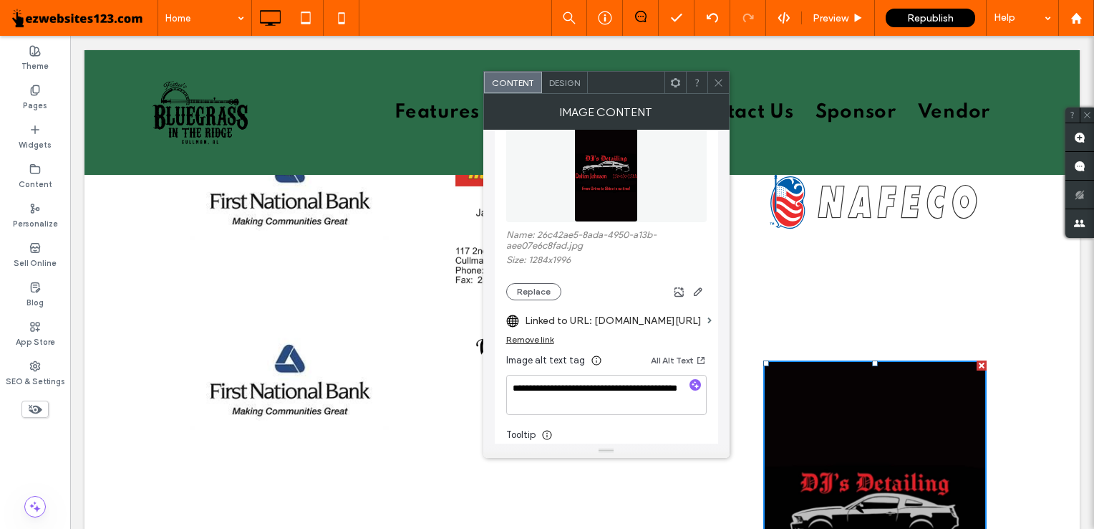
click at [563, 81] on span "Design" at bounding box center [564, 82] width 31 height 11
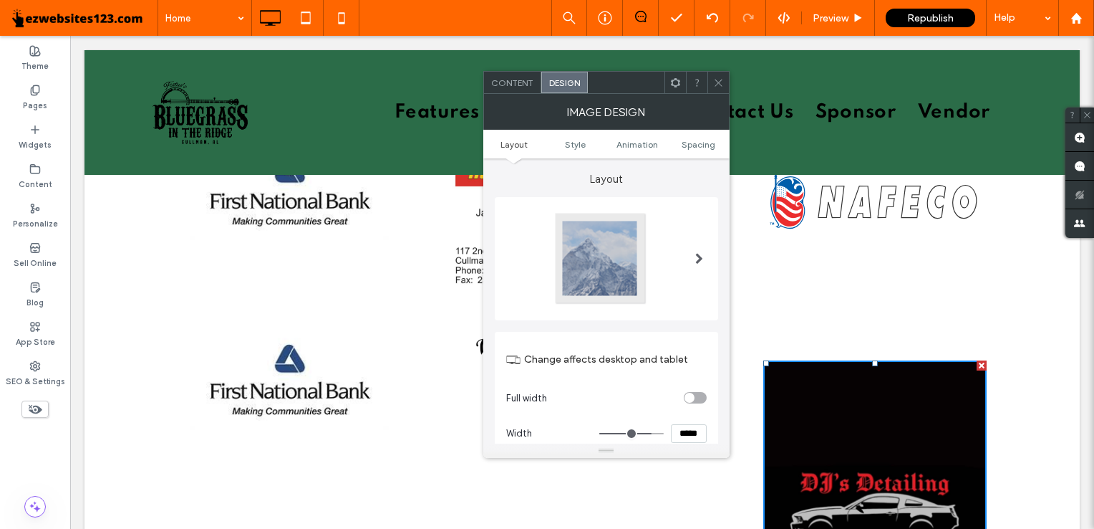
click at [514, 82] on span "Content" at bounding box center [512, 82] width 42 height 11
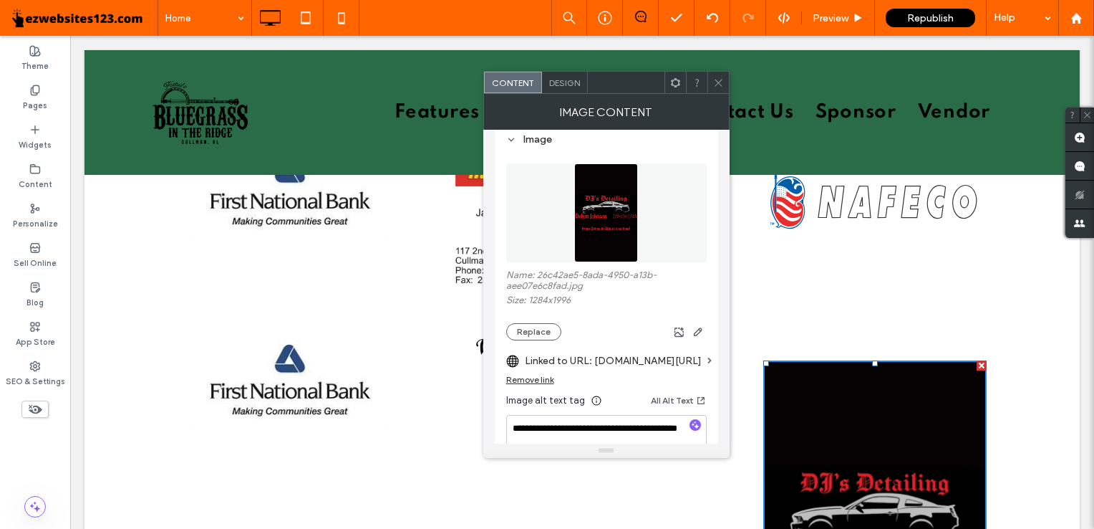
scroll to position [156, 0]
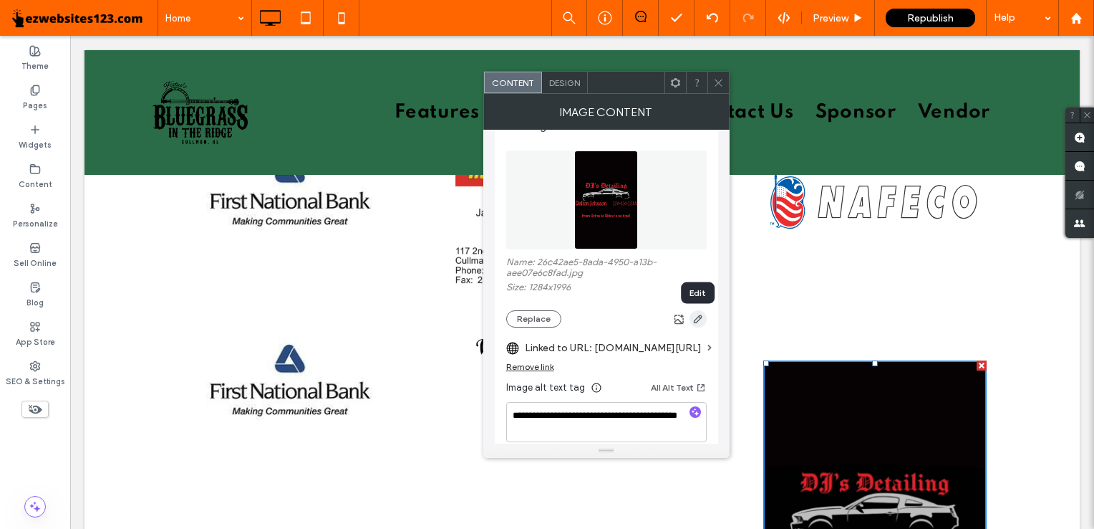
click at [697, 327] on span "button" at bounding box center [698, 318] width 17 height 17
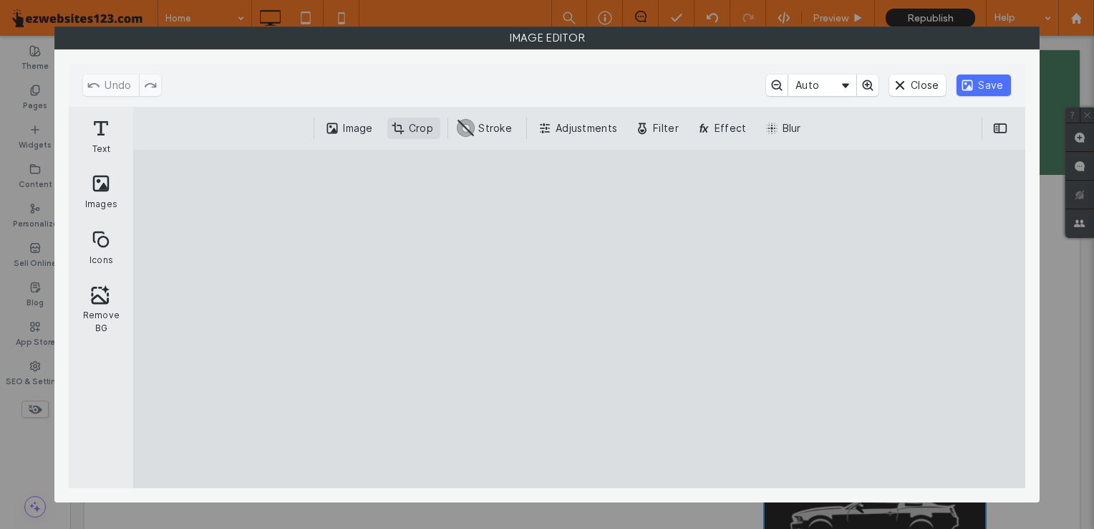
click at [418, 130] on button "Crop" at bounding box center [414, 127] width 53 height 21
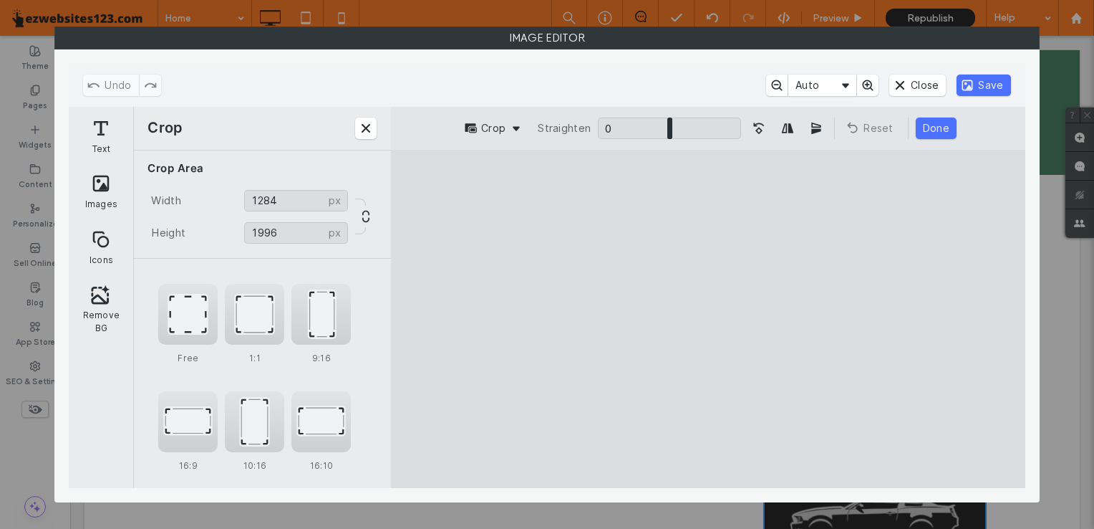
drag, startPoint x: 625, startPoint y: 179, endPoint x: 622, endPoint y: 256, distance: 77.4
click at [708, 319] on cesdk-canvas "Editor canvas" at bounding box center [708, 319] width 0 height 0
drag, startPoint x: 706, startPoint y: 184, endPoint x: 711, endPoint y: 265, distance: 81.1
click at [708, 319] on cesdk-canvas "Editor canvas" at bounding box center [708, 319] width 0 height 0
type input "***"
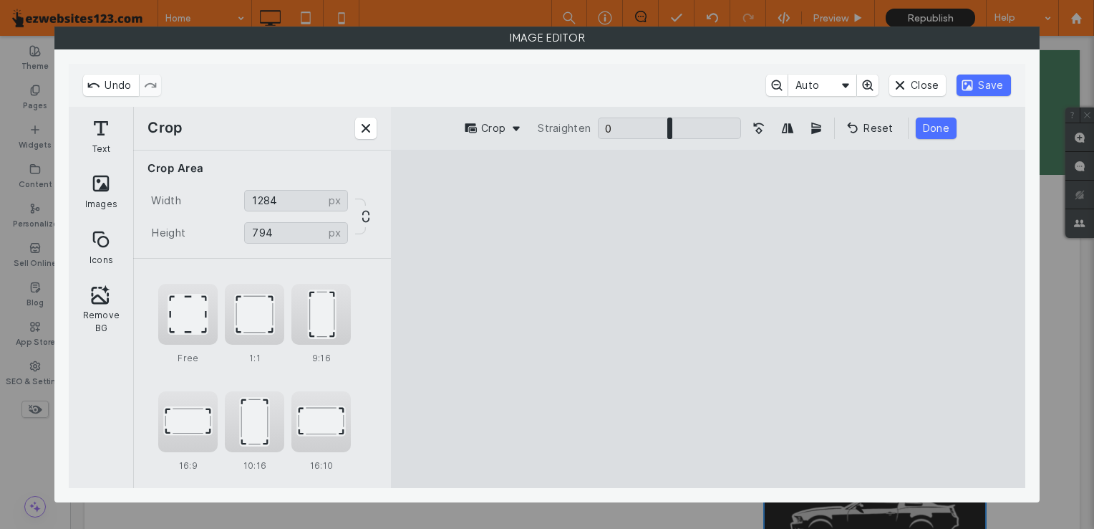
drag, startPoint x: 708, startPoint y: 471, endPoint x: 701, endPoint y: 354, distance: 117.6
click at [708, 319] on cesdk-canvas "Editor canvas" at bounding box center [708, 319] width 0 height 0
click at [929, 131] on button "Done" at bounding box center [936, 127] width 41 height 21
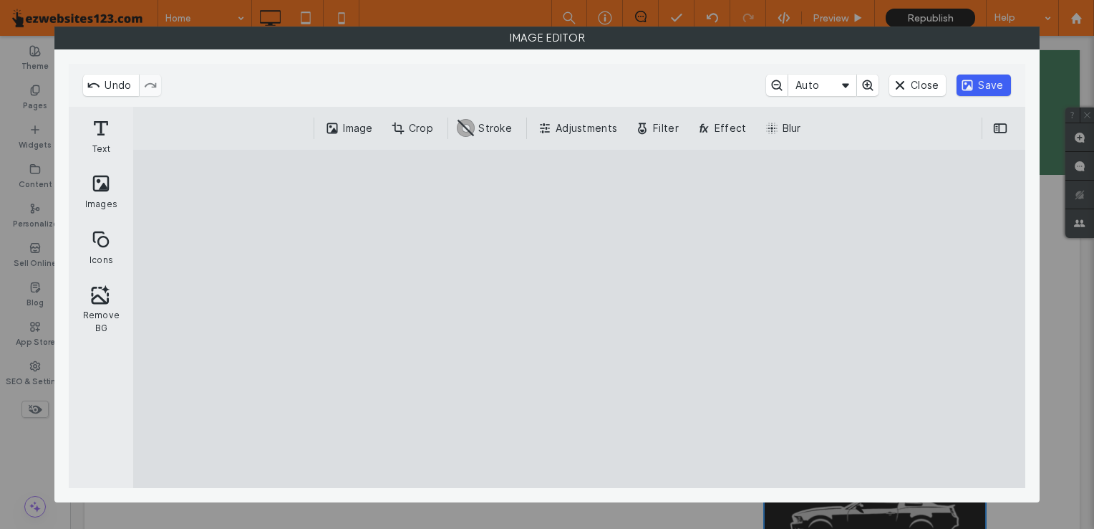
click at [973, 81] on button "Save" at bounding box center [984, 84] width 54 height 21
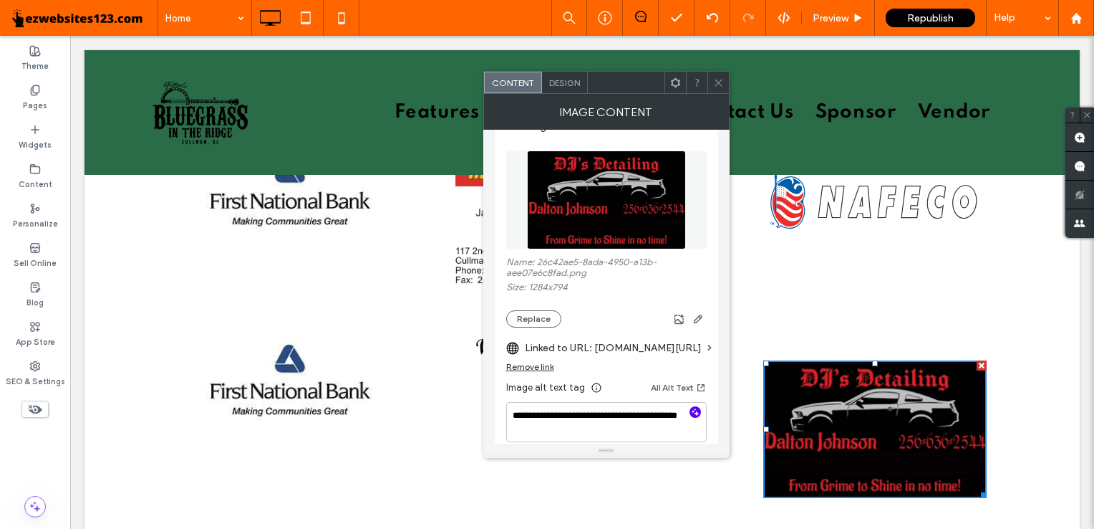
click at [690, 412] on icon "button" at bounding box center [695, 412] width 10 height 10
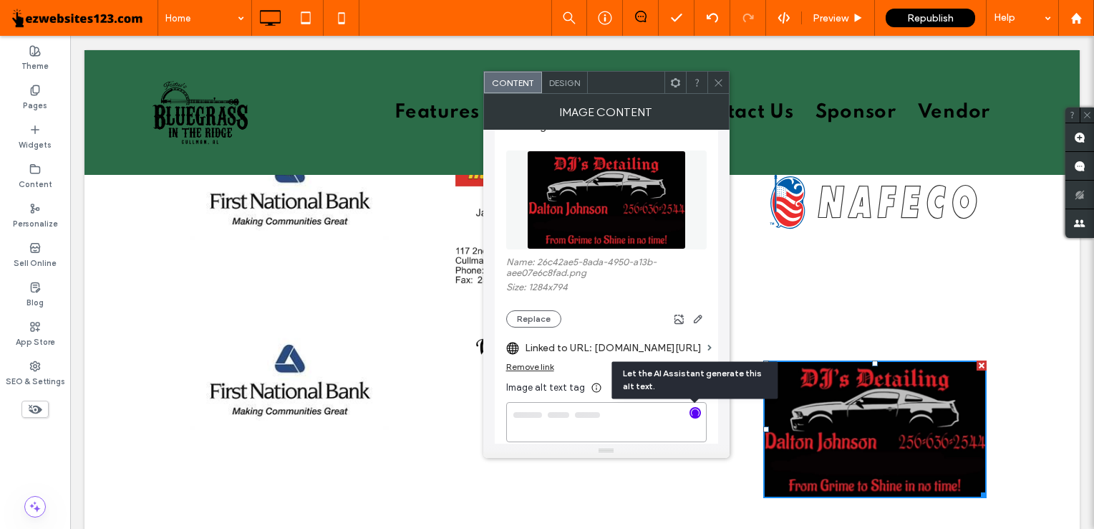
type textarea "**********"
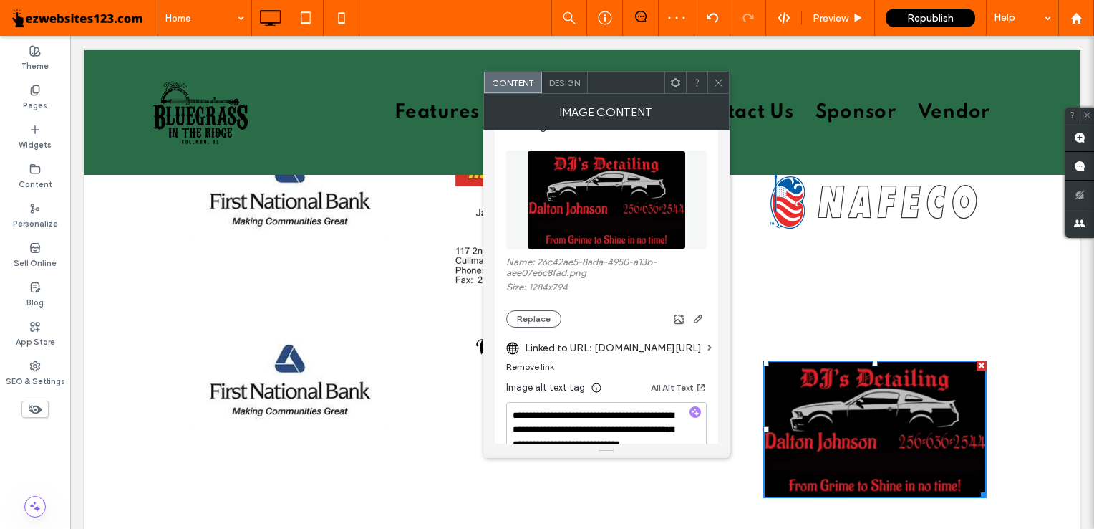
click at [725, 82] on div at bounding box center [718, 82] width 21 height 21
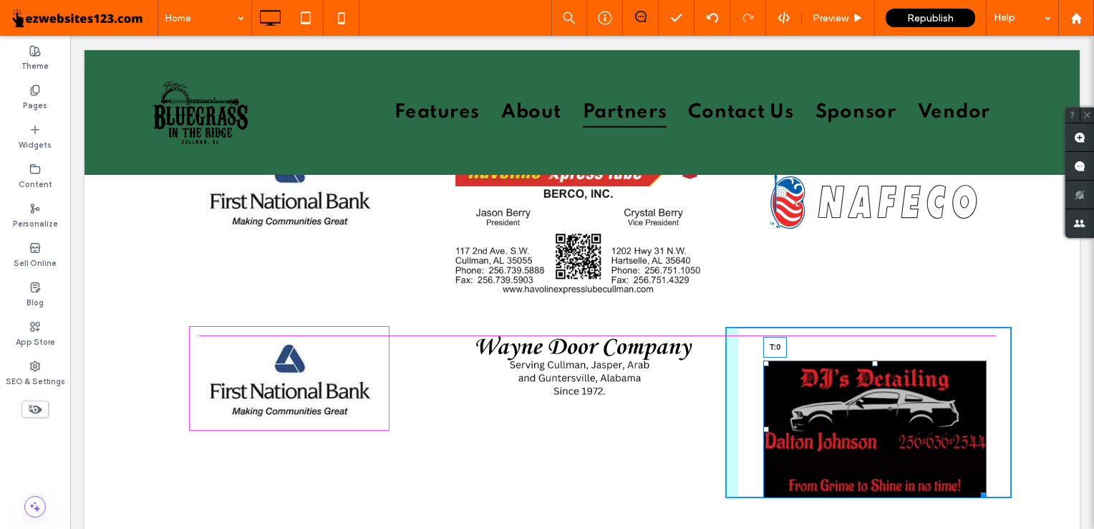
drag, startPoint x: 867, startPoint y: 355, endPoint x: 862, endPoint y: 322, distance: 33.3
click at [862, 360] on div "T:0" at bounding box center [875, 429] width 223 height 138
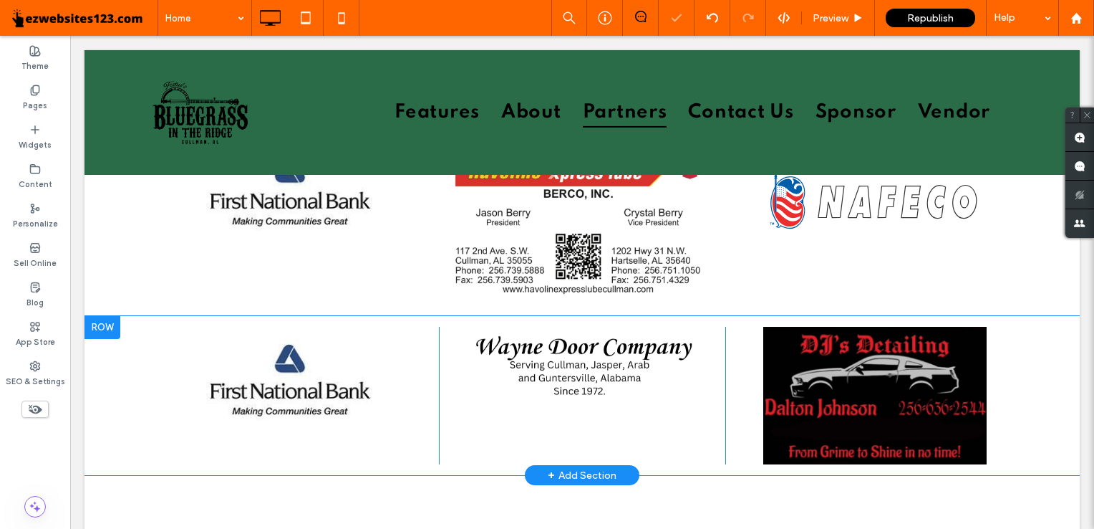
click at [577, 352] on img at bounding box center [582, 365] width 228 height 77
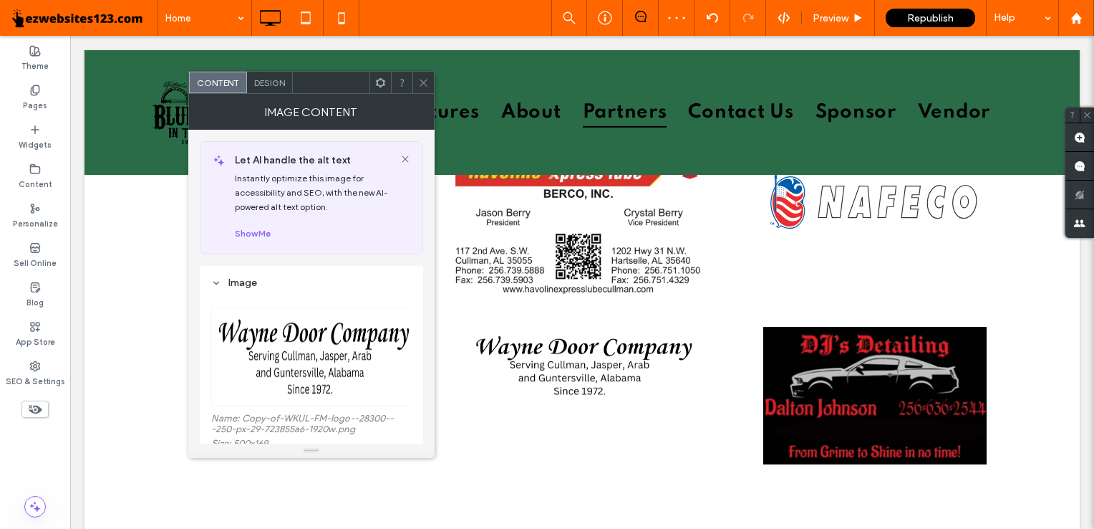
click at [424, 87] on icon at bounding box center [423, 82] width 11 height 11
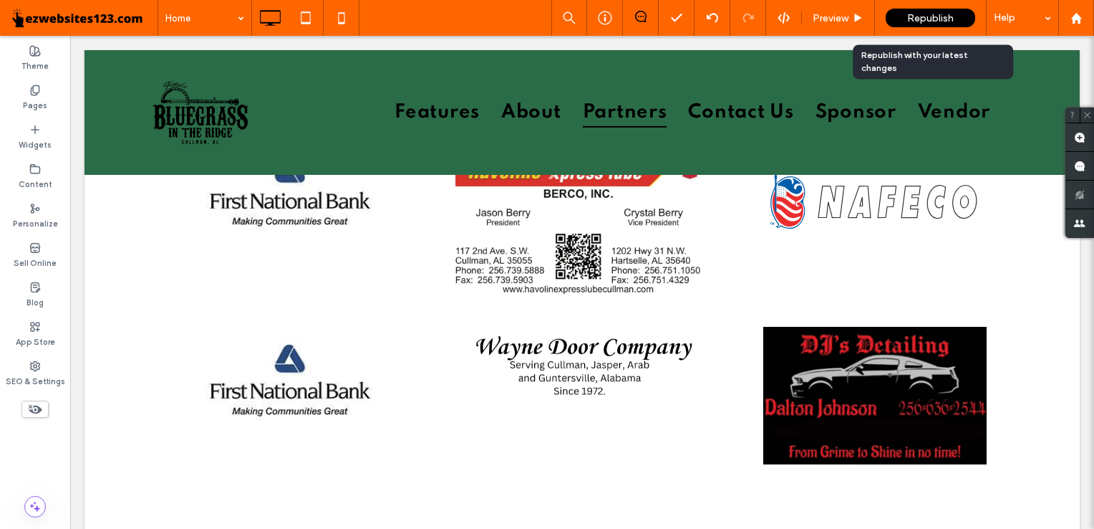
click at [948, 17] on span "Republish" at bounding box center [931, 18] width 47 height 12
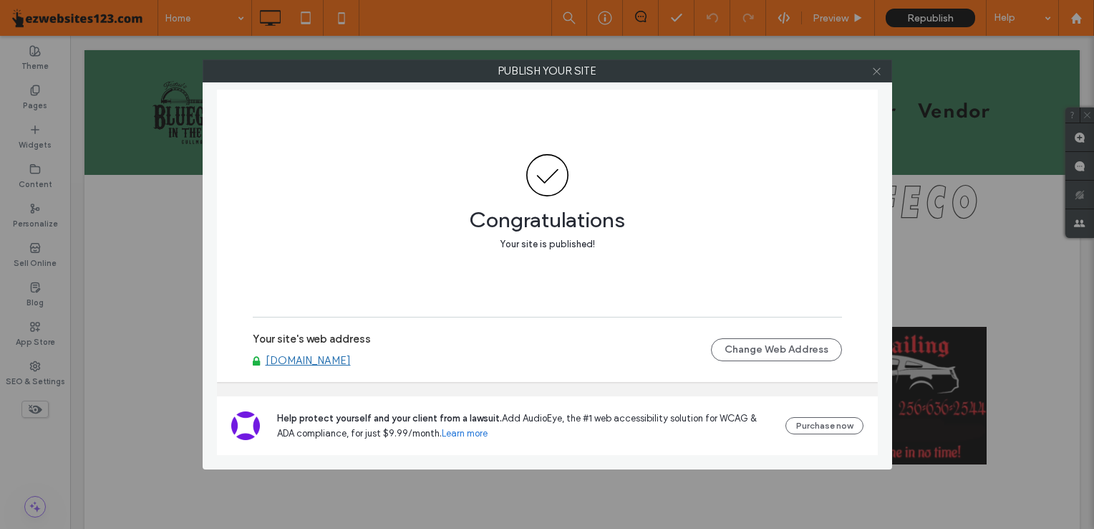
click at [872, 72] on icon at bounding box center [877, 71] width 11 height 11
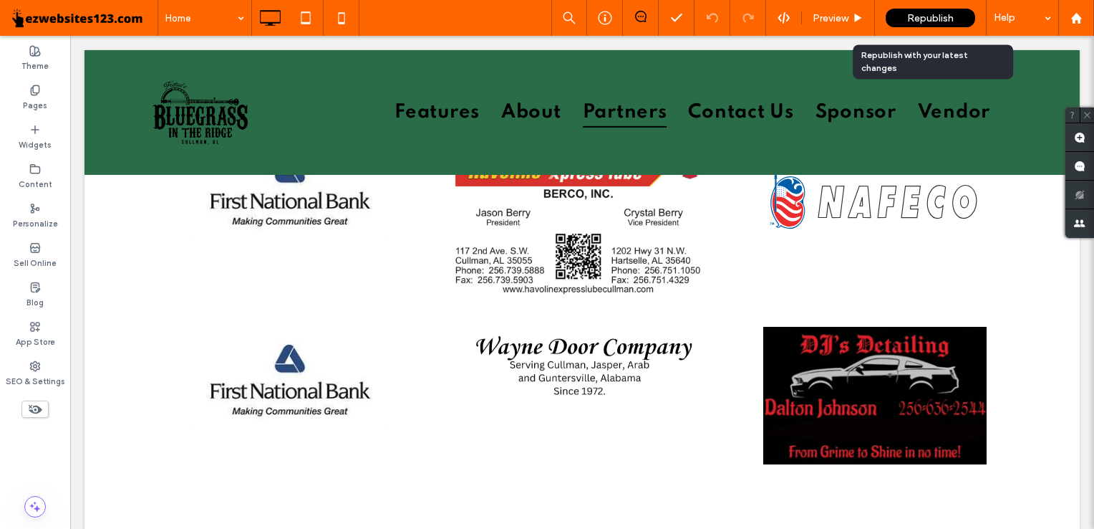
click at [925, 15] on span "Republish" at bounding box center [931, 18] width 47 height 12
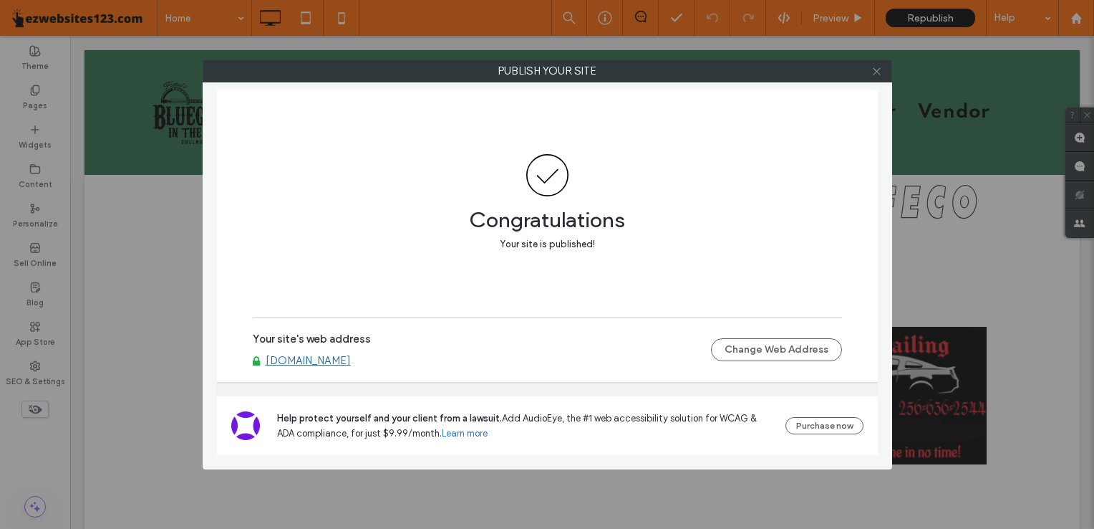
click at [874, 74] on use at bounding box center [876, 70] width 7 height 7
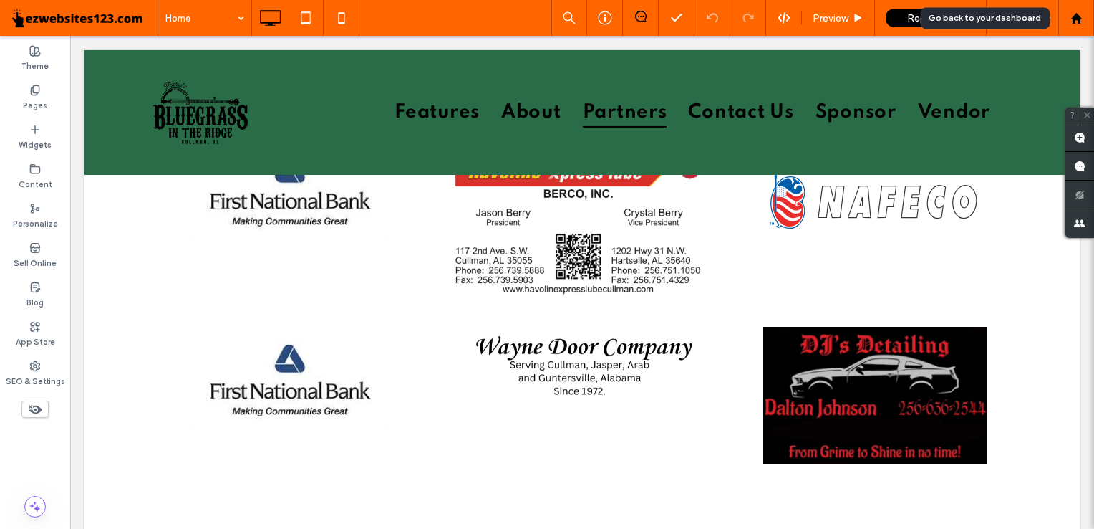
click at [1074, 12] on icon at bounding box center [1077, 18] width 12 height 12
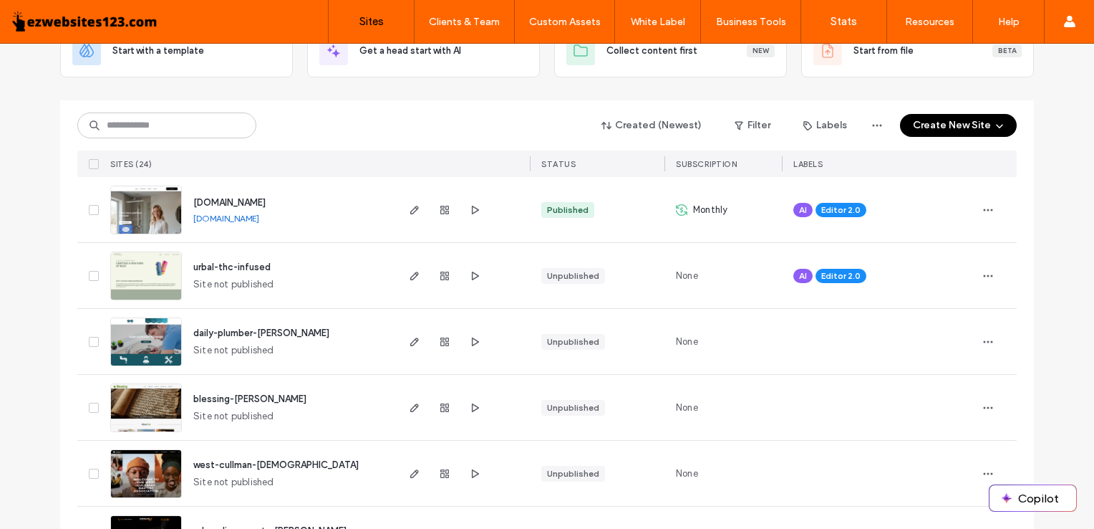
scroll to position [37, 0]
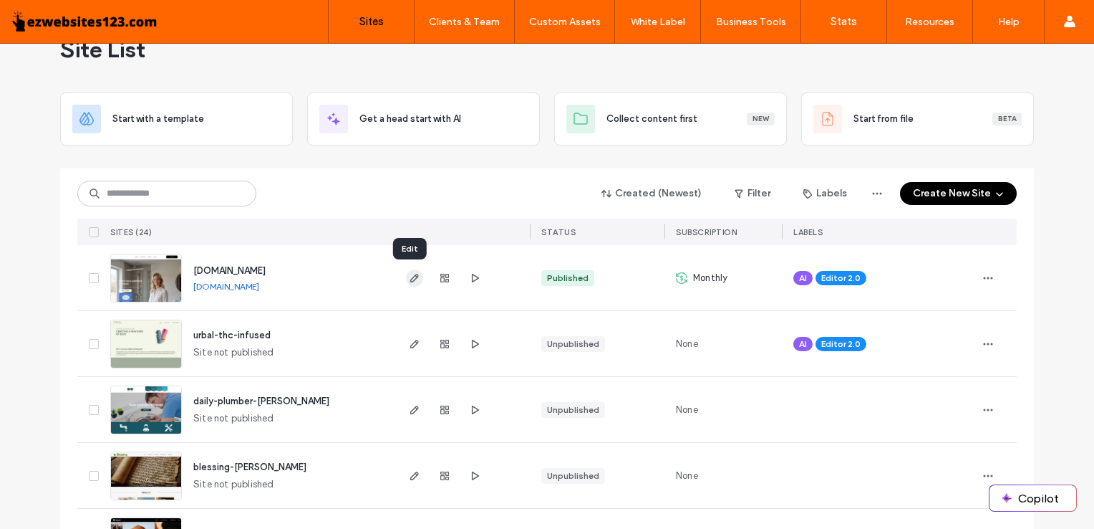
click at [409, 273] on icon "button" at bounding box center [414, 277] width 11 height 11
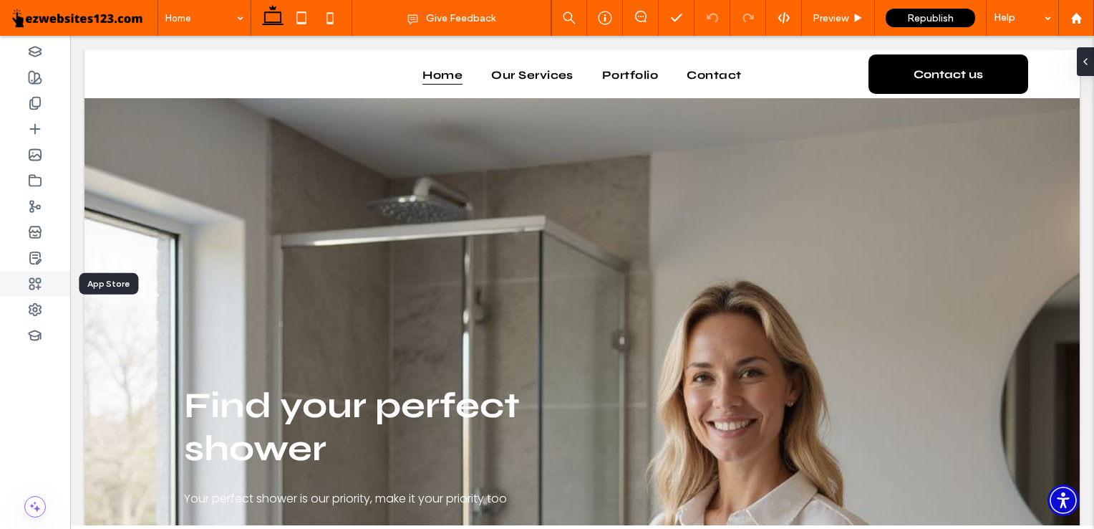
click at [44, 290] on div at bounding box center [35, 284] width 70 height 26
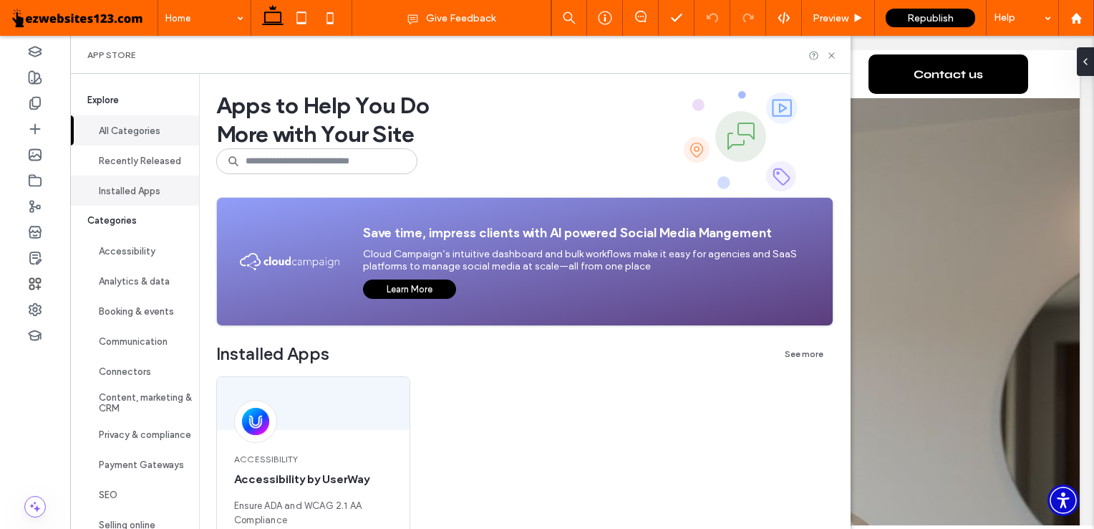
scroll to position [62, 0]
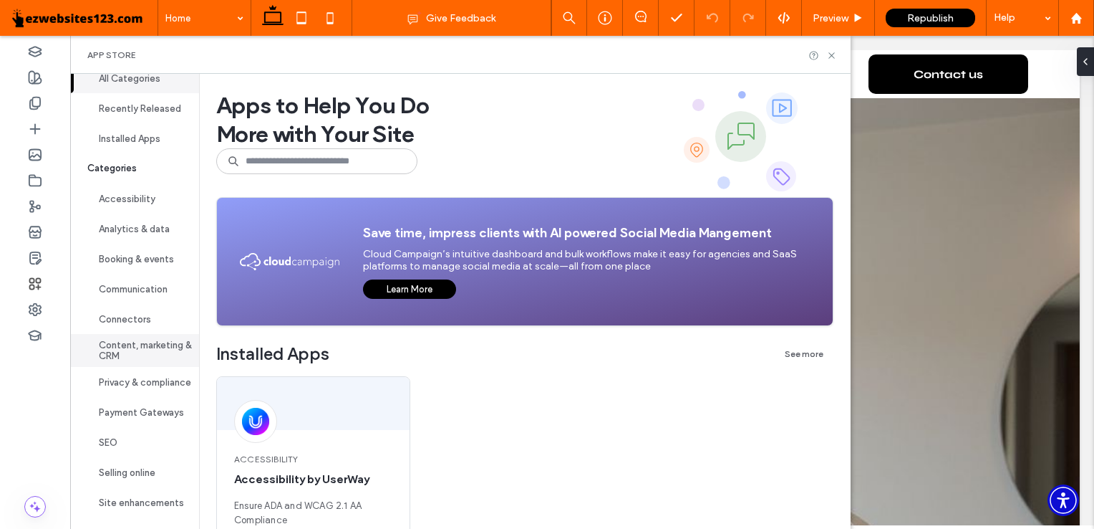
click at [163, 355] on button "Content, marketing & CRM" at bounding box center [134, 350] width 129 height 33
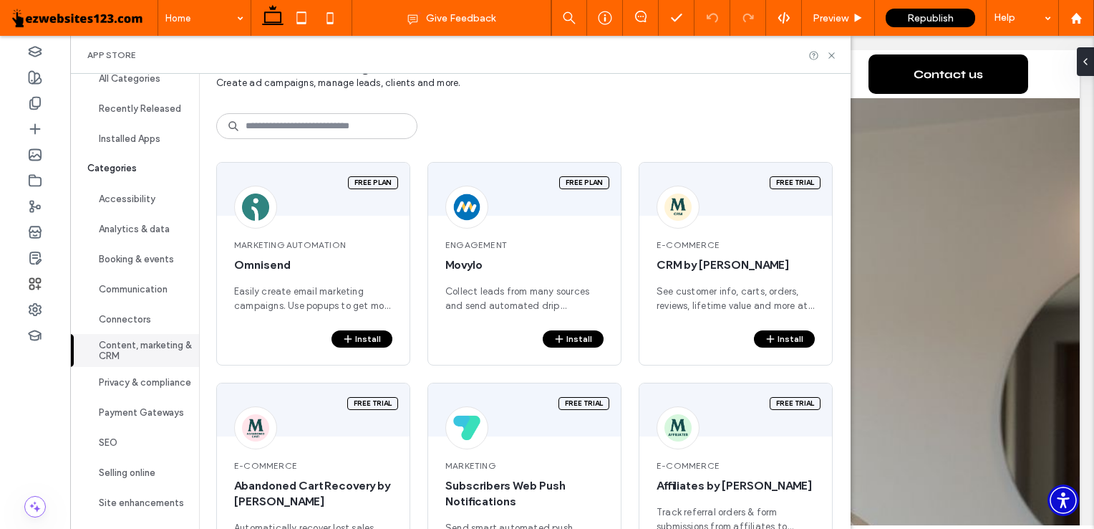
scroll to position [0, 0]
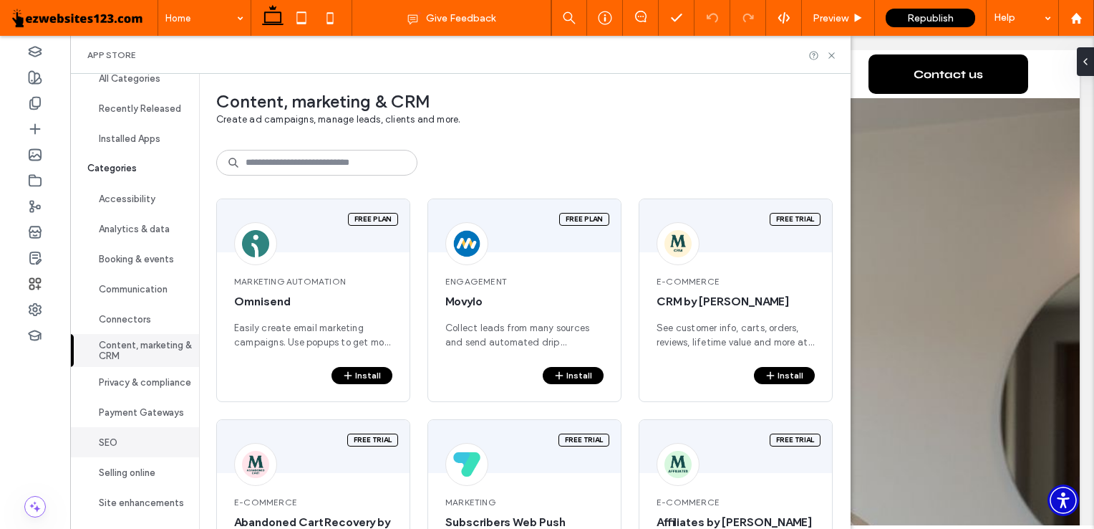
click at [129, 436] on button "SEO" at bounding box center [134, 442] width 129 height 30
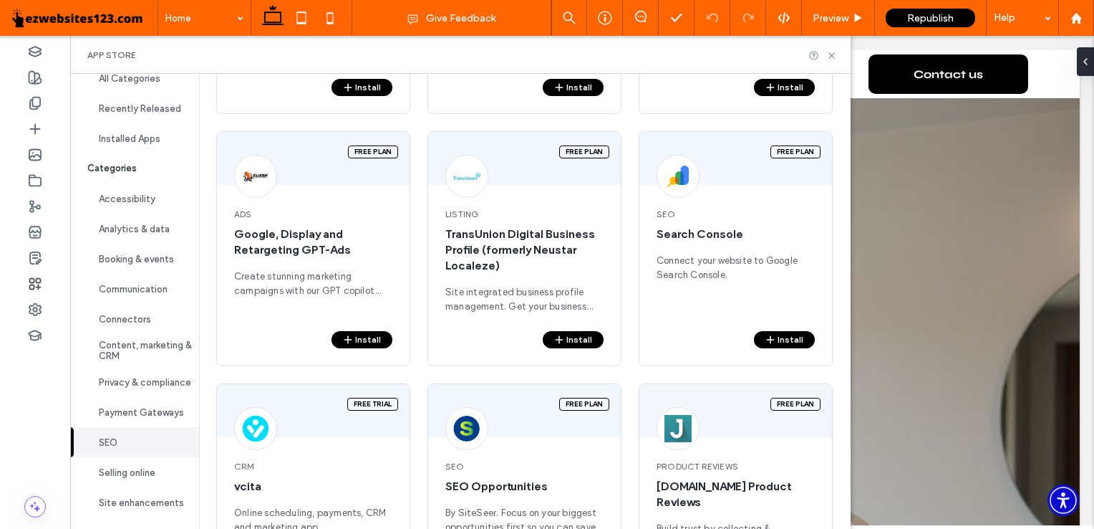
scroll to position [289, 0]
click at [559, 342] on icon "button" at bounding box center [559, 338] width 11 height 11
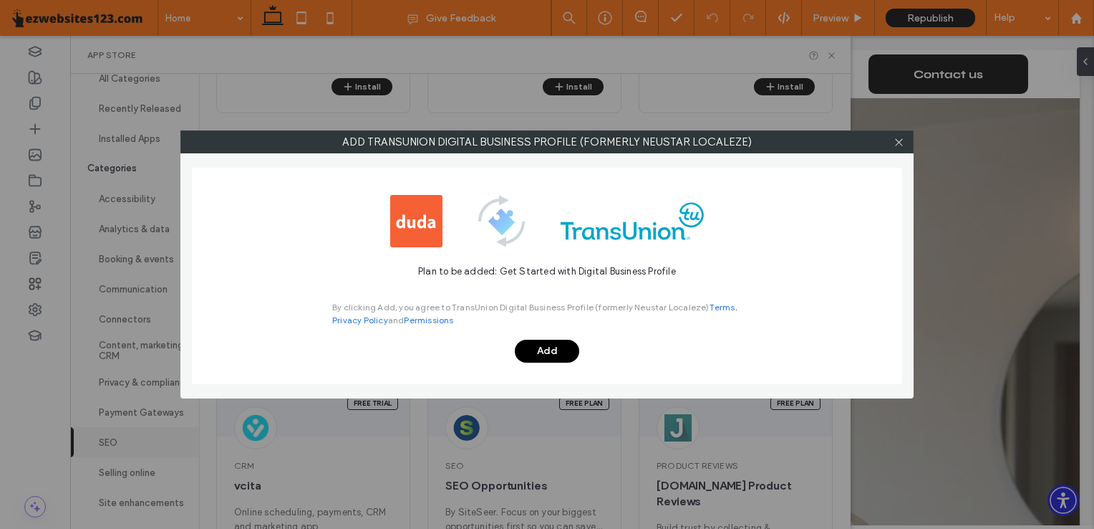
click at [554, 349] on button "Add" at bounding box center [547, 351] width 64 height 23
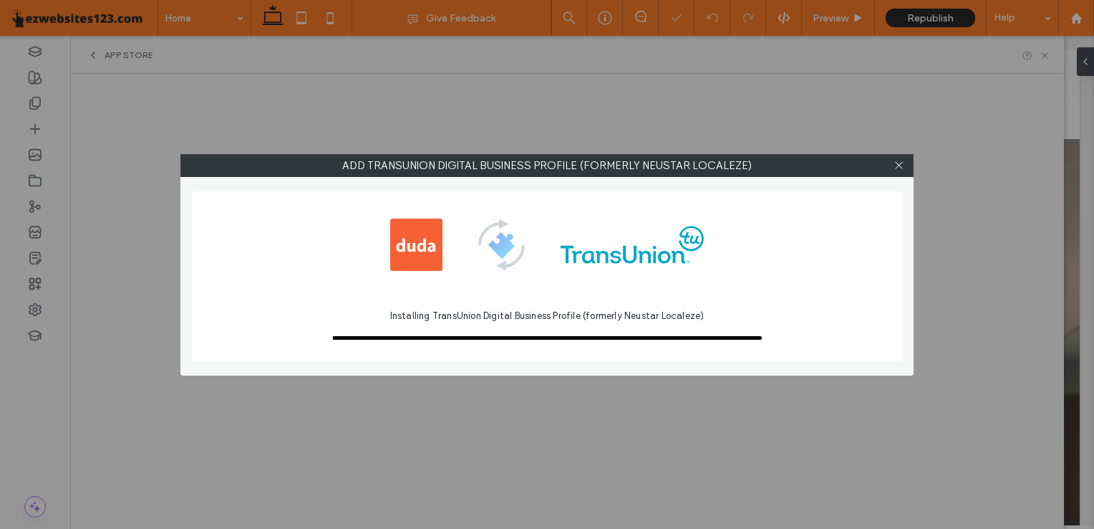
scroll to position [0, 0]
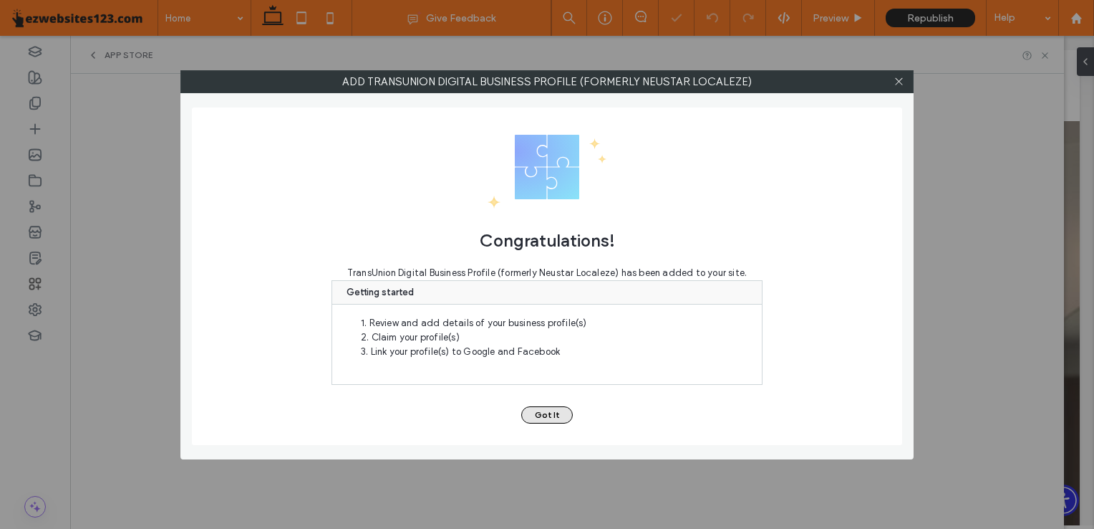
click at [552, 406] on button "Got It" at bounding box center [547, 414] width 52 height 17
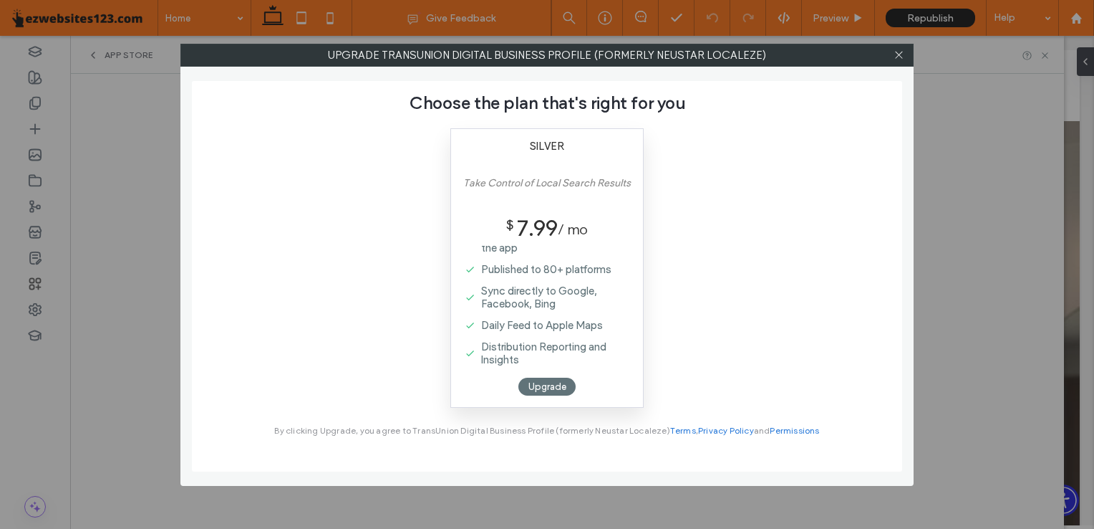
scroll to position [106, 0]
click at [547, 387] on div "Upgrade" at bounding box center [547, 386] width 57 height 18
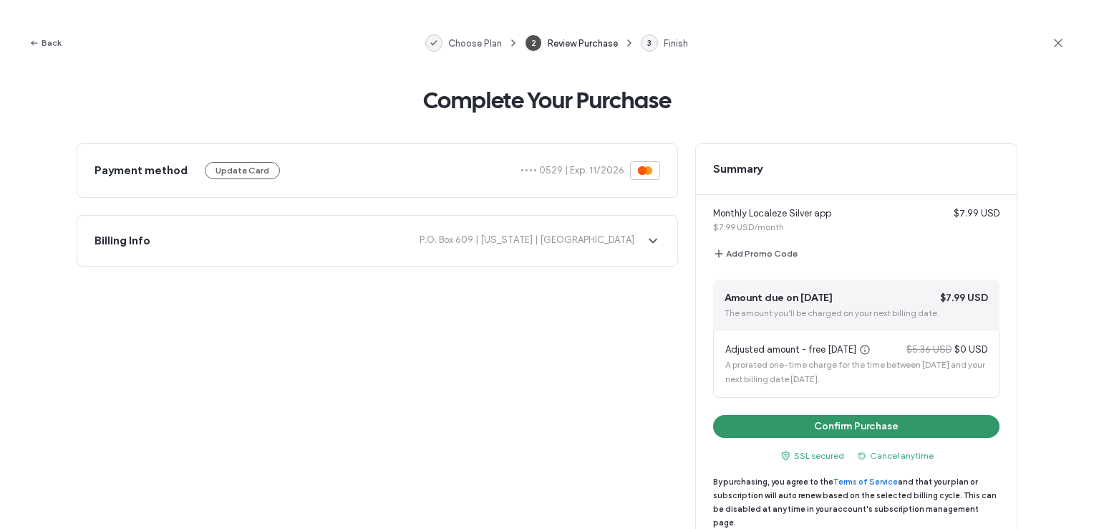
click at [746, 425] on button "Confirm Purchase" at bounding box center [856, 426] width 287 height 23
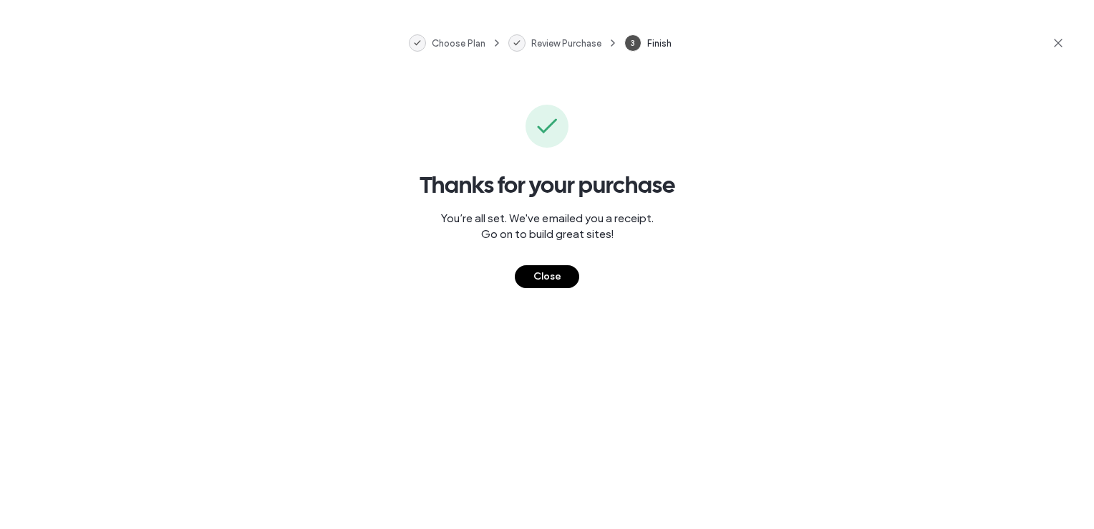
scroll to position [0, 0]
click at [544, 271] on button "Close" at bounding box center [547, 276] width 64 height 23
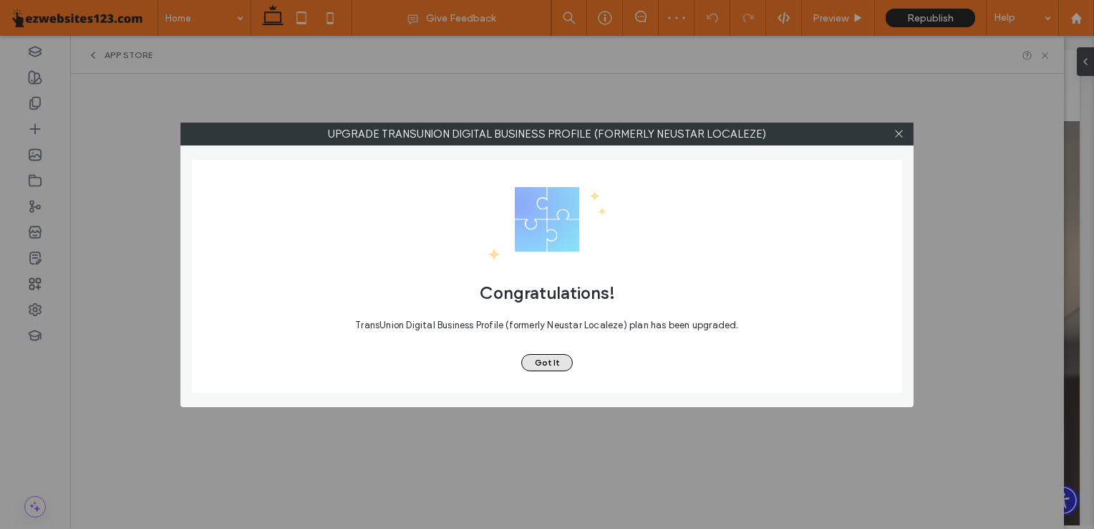
click at [539, 362] on button "Got It" at bounding box center [547, 362] width 52 height 17
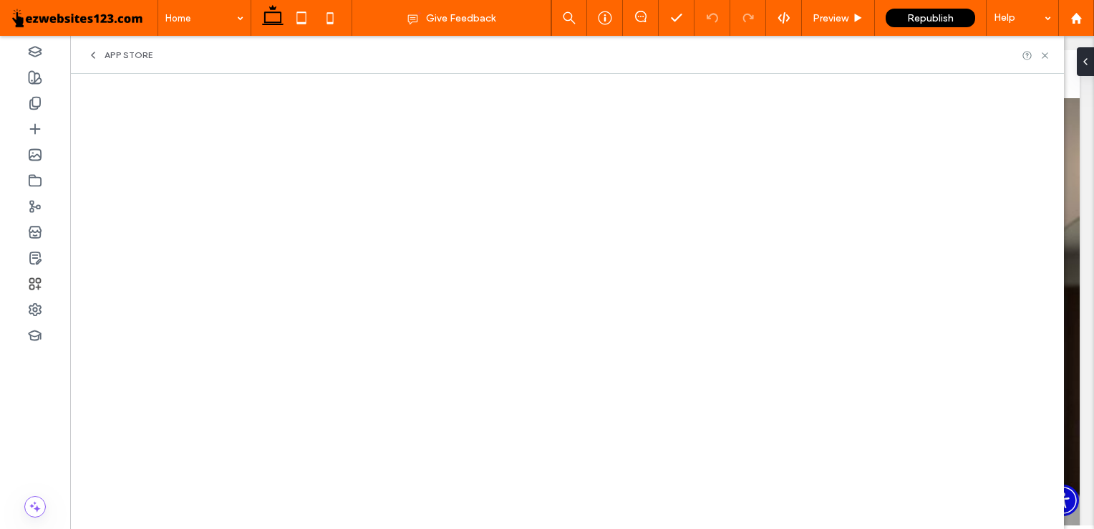
scroll to position [54, 0]
click at [116, 59] on span "App Store" at bounding box center [129, 54] width 48 height 11
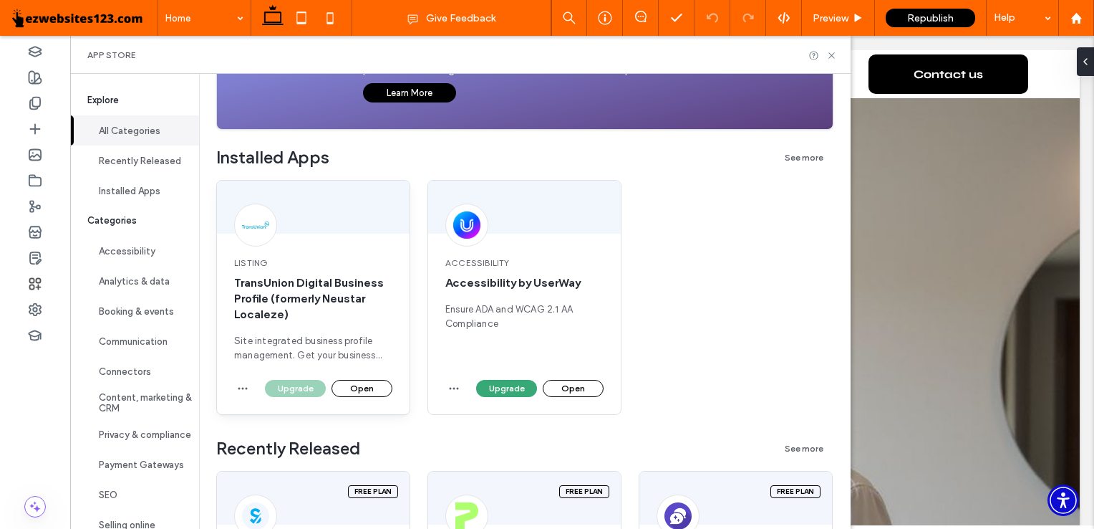
scroll to position [197, 0]
click at [361, 385] on button "Open" at bounding box center [362, 387] width 61 height 17
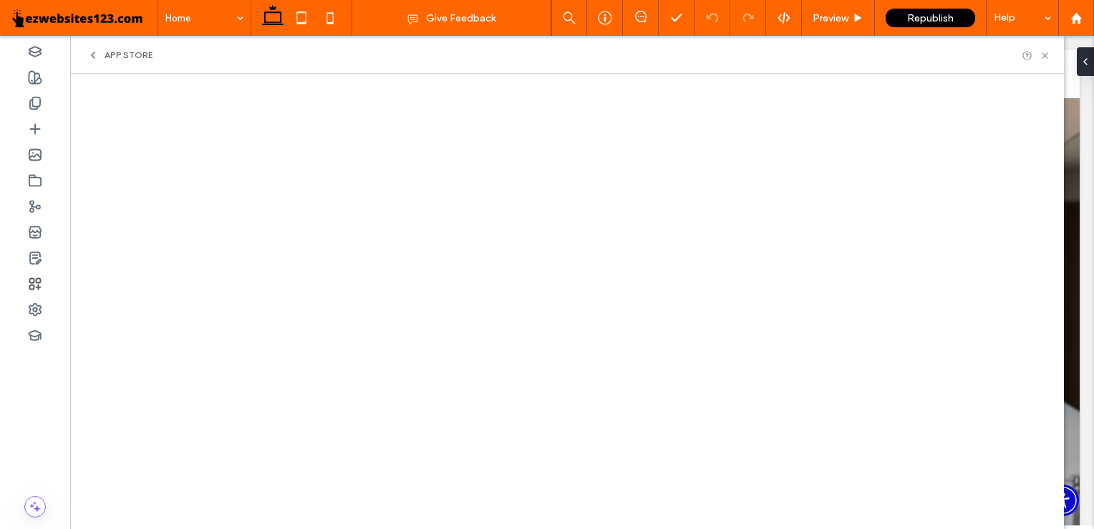
scroll to position [153, 0]
click at [124, 50] on span "App Store" at bounding box center [129, 54] width 48 height 11
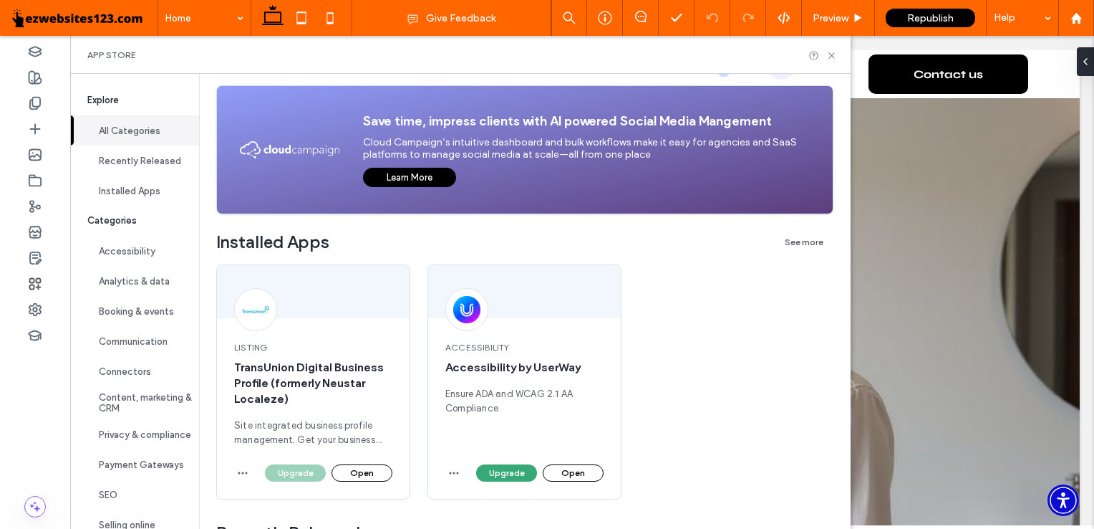
scroll to position [113, 0]
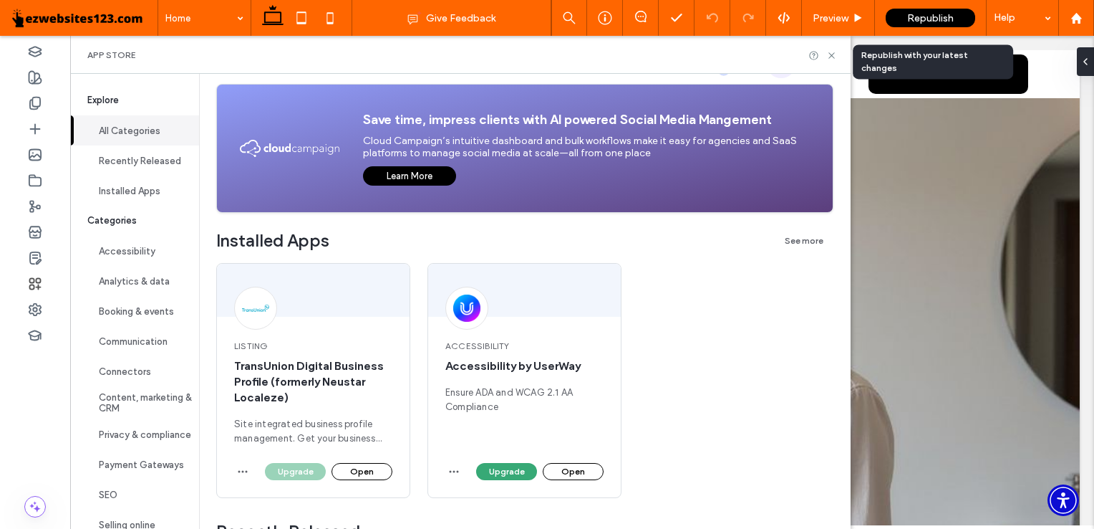
click at [925, 16] on span "Republish" at bounding box center [931, 18] width 47 height 12
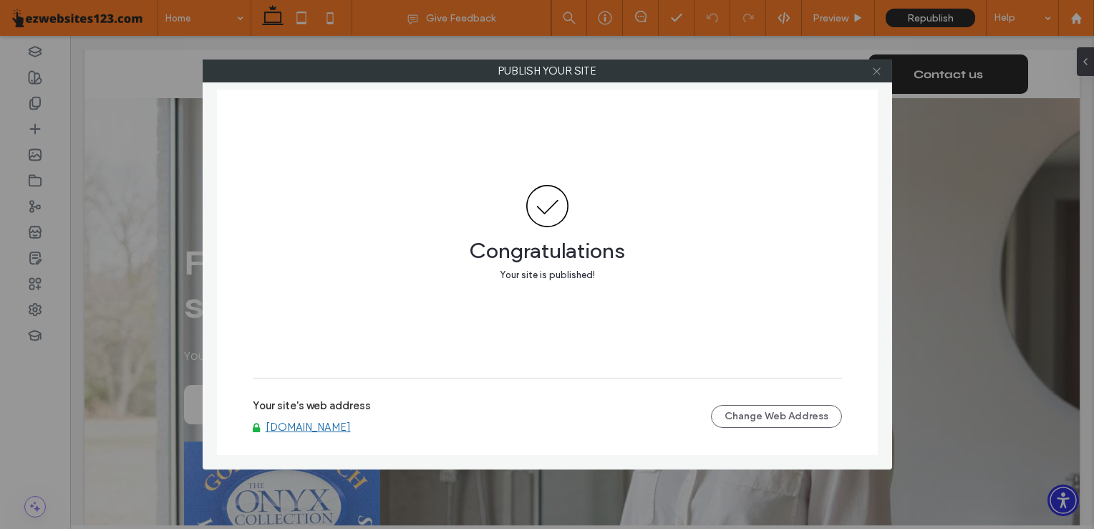
click at [879, 72] on icon at bounding box center [877, 71] width 11 height 11
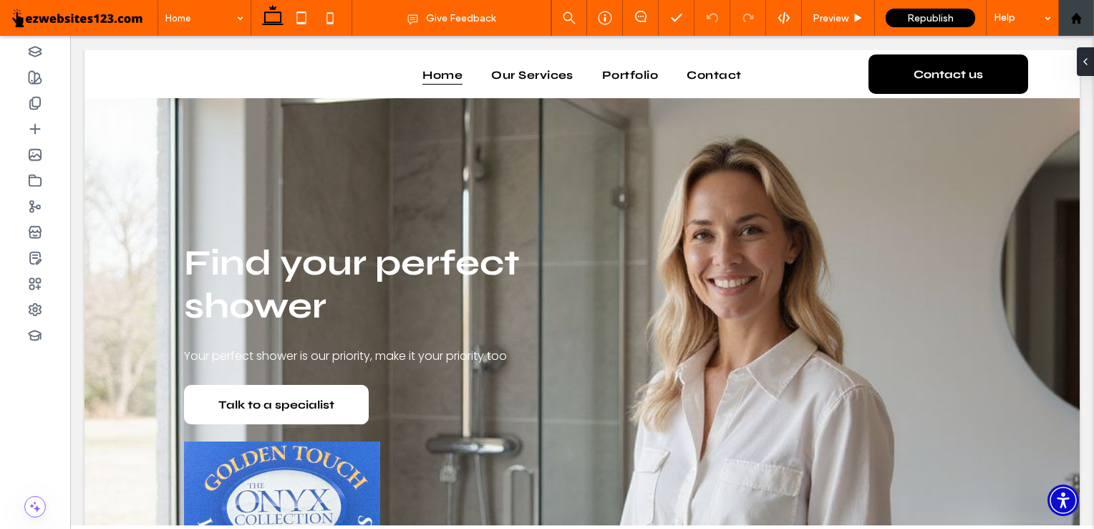
click at [1080, 20] on use at bounding box center [1076, 17] width 11 height 11
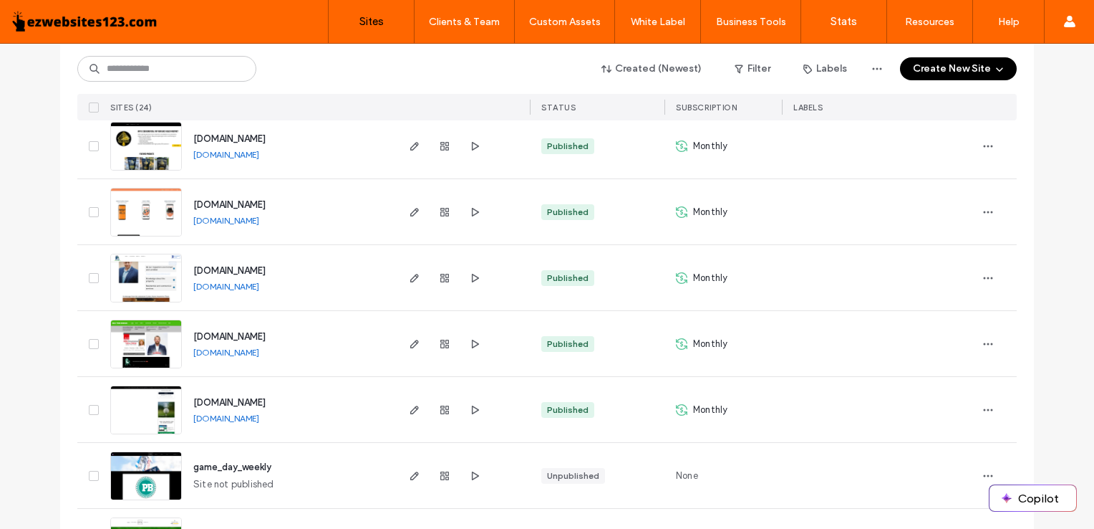
scroll to position [1352, 0]
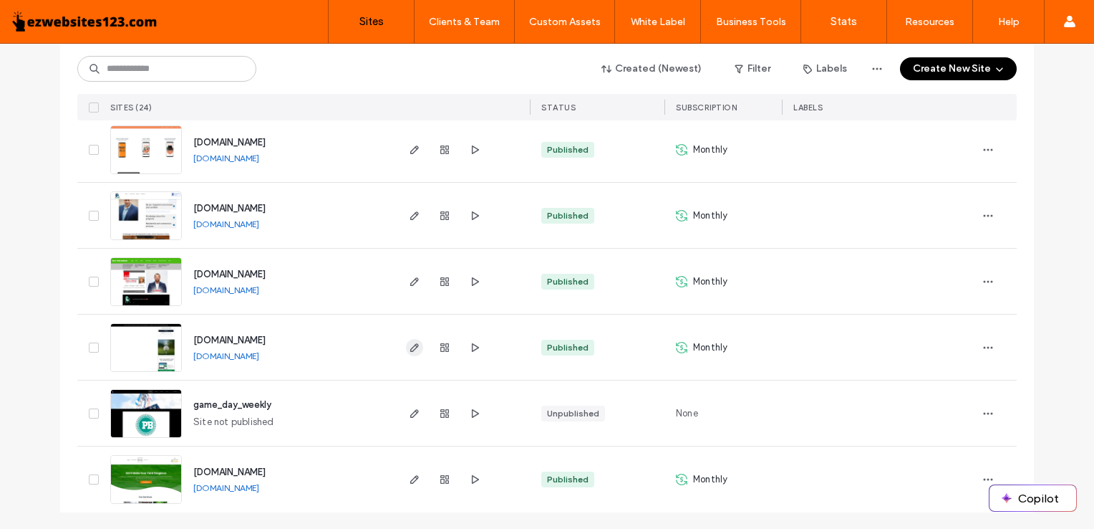
click at [410, 352] on icon "button" at bounding box center [414, 347] width 11 height 11
